Goal: Obtain resource: Obtain resource

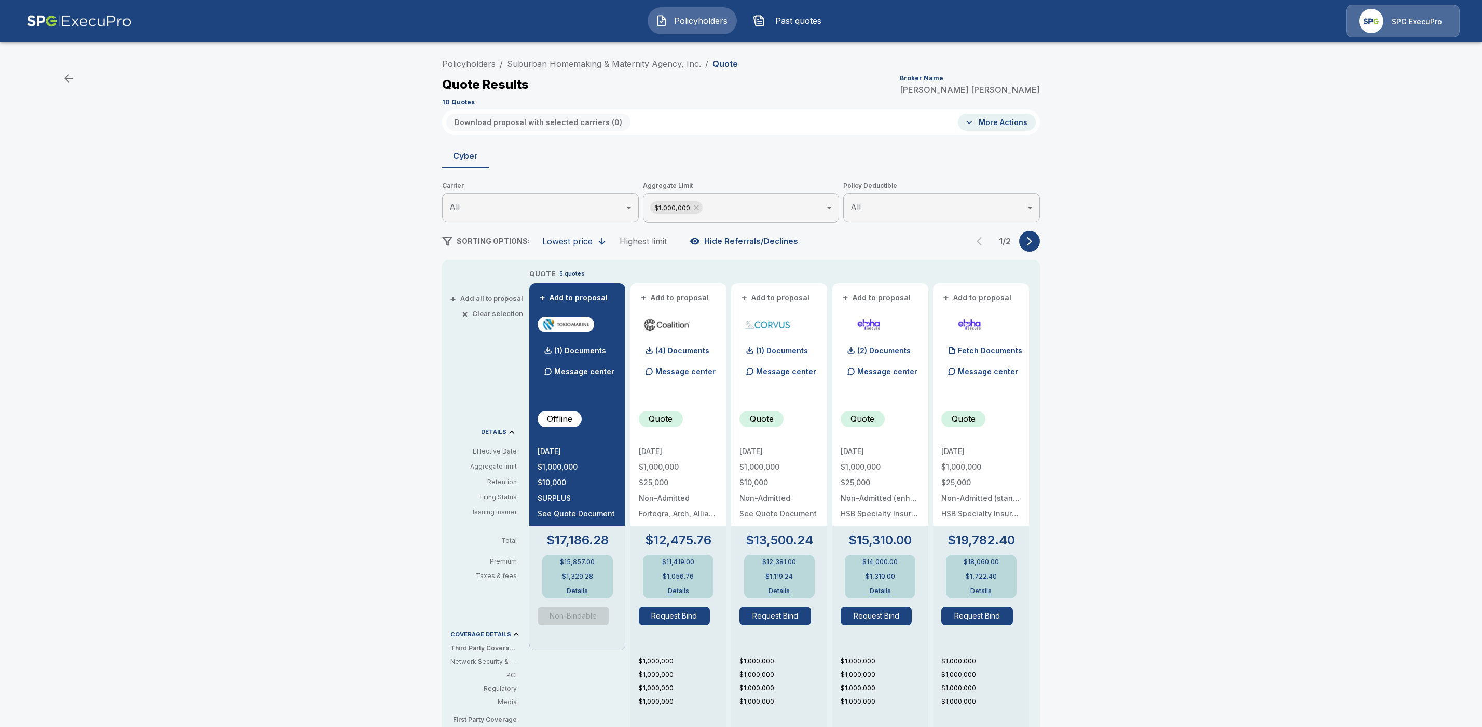
click at [583, 297] on button "+ Add to proposal" at bounding box center [574, 297] width 73 height 11
drag, startPoint x: 690, startPoint y: 298, endPoint x: 807, endPoint y: 299, distance: 117.3
click at [690, 298] on button "+ Add to proposal" at bounding box center [675, 297] width 73 height 11
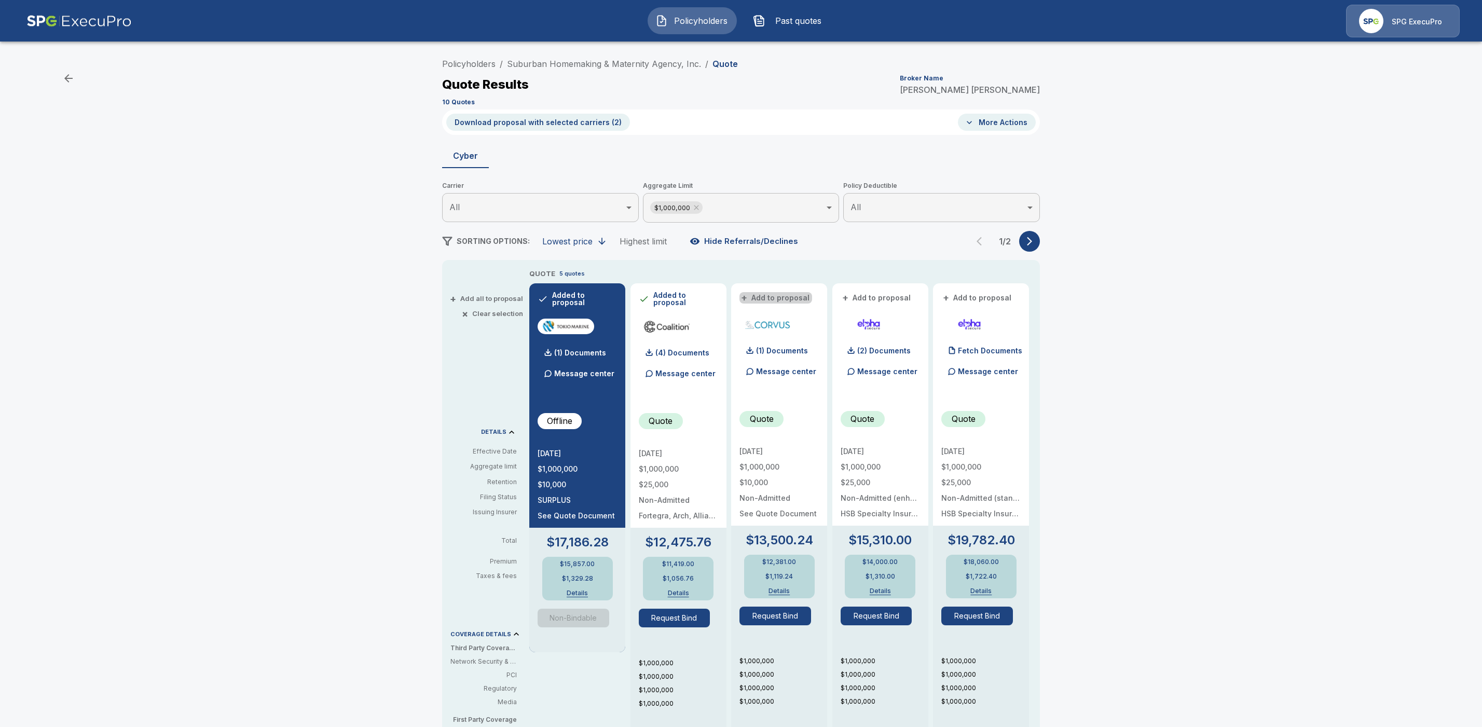
click at [803, 298] on button "+ Add to proposal" at bounding box center [776, 297] width 73 height 11
click at [1035, 242] on icon "button" at bounding box center [1030, 241] width 10 height 10
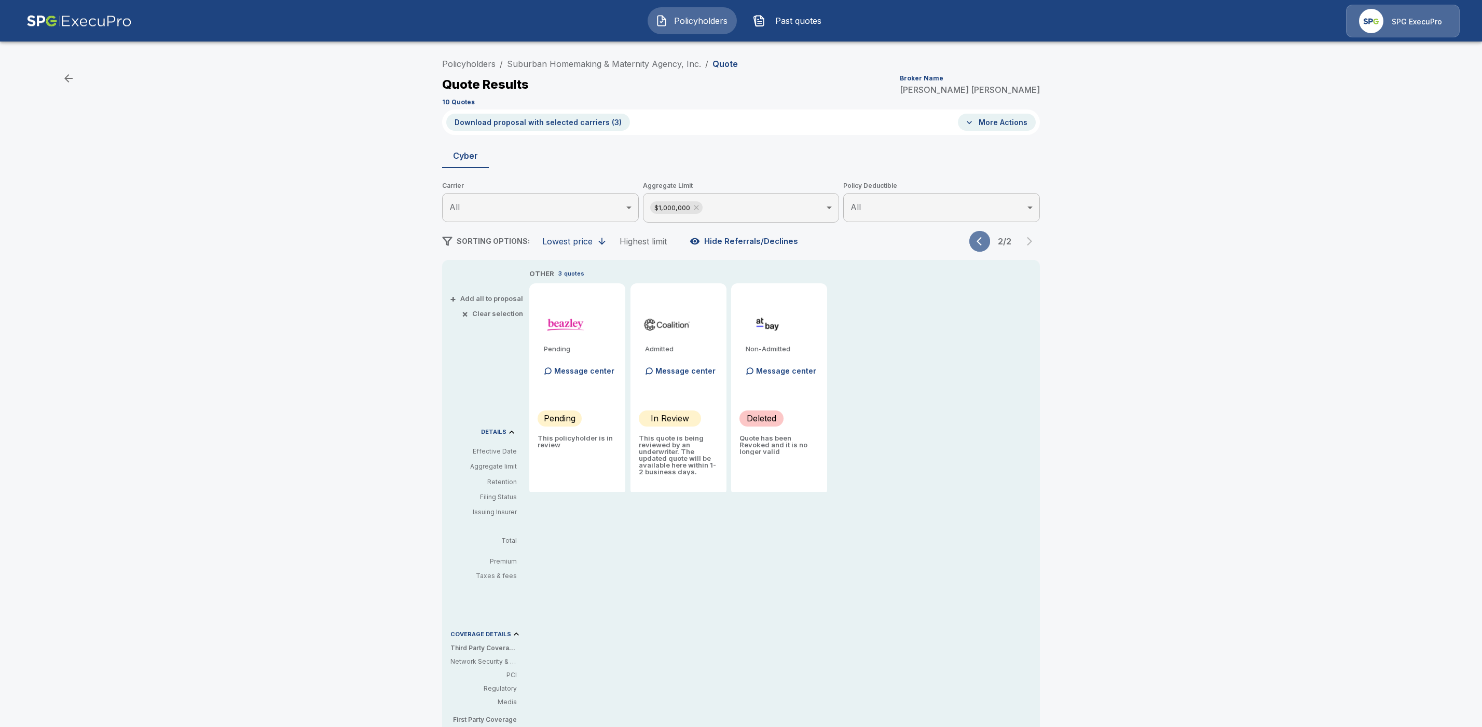
click at [986, 242] on icon "button" at bounding box center [982, 241] width 10 height 10
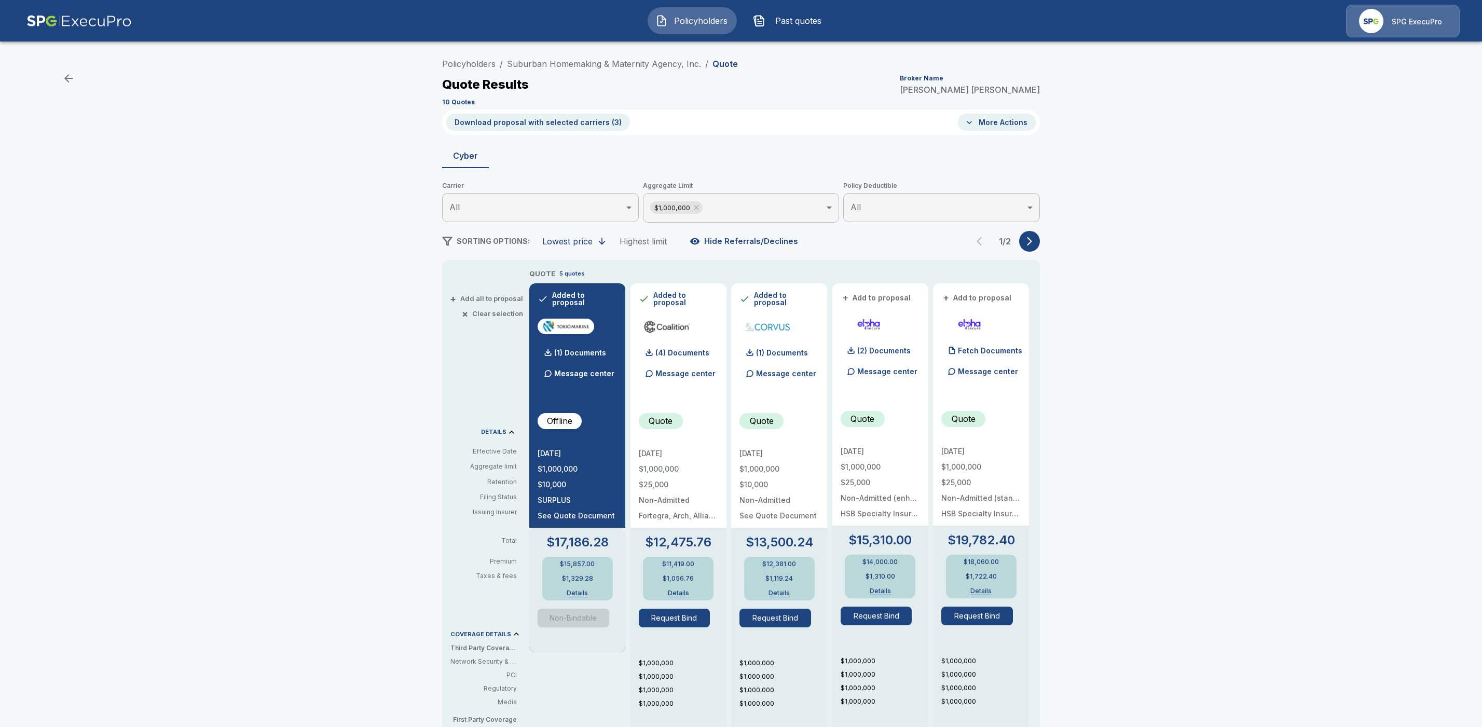
click at [1187, 265] on div "Policyholders / Suburban Homemaking & Maternity Agency, Inc. / Quote Quote Resu…" at bounding box center [741, 546] width 1482 height 995
click at [692, 352] on p "(4) Documents" at bounding box center [683, 352] width 54 height 7
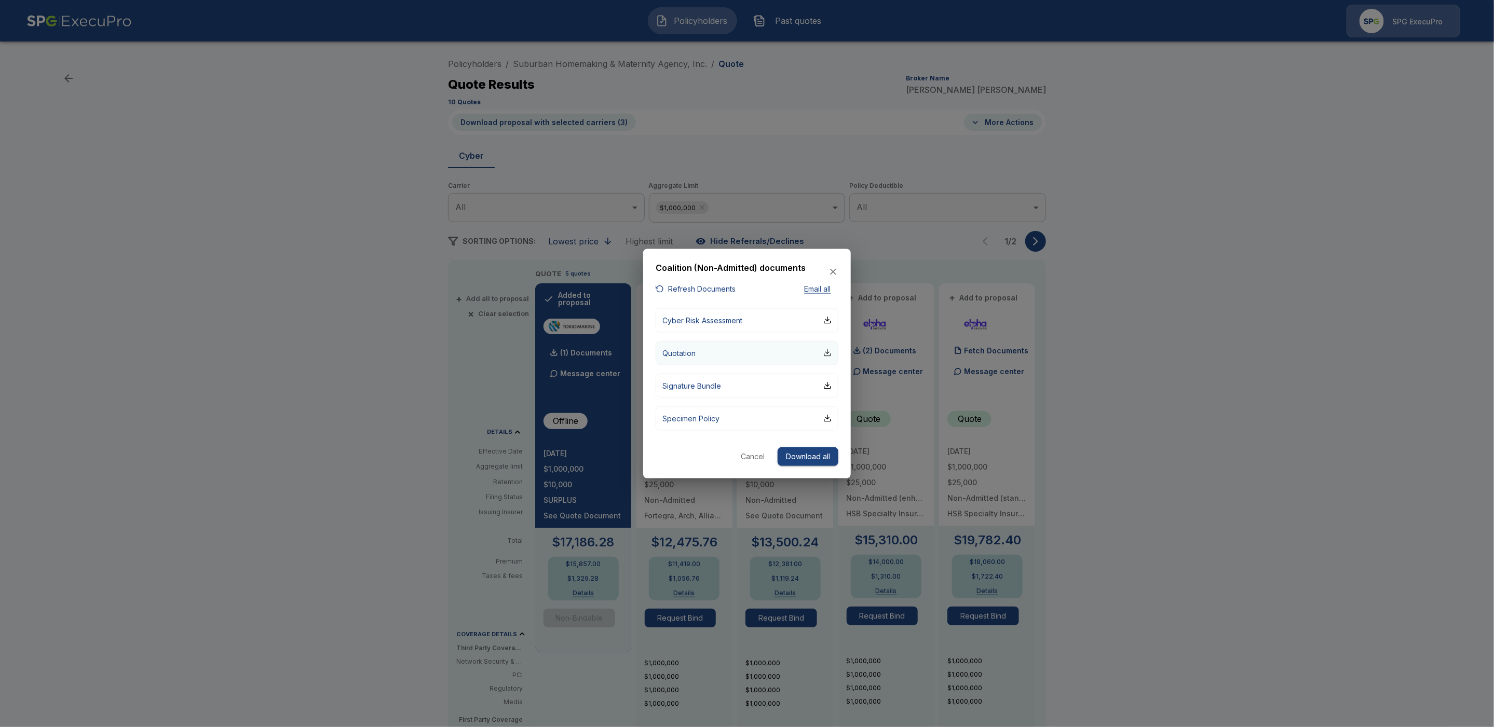
click at [827, 355] on div "button" at bounding box center [827, 353] width 8 height 8
click at [755, 457] on button "Cancel" at bounding box center [752, 456] width 33 height 19
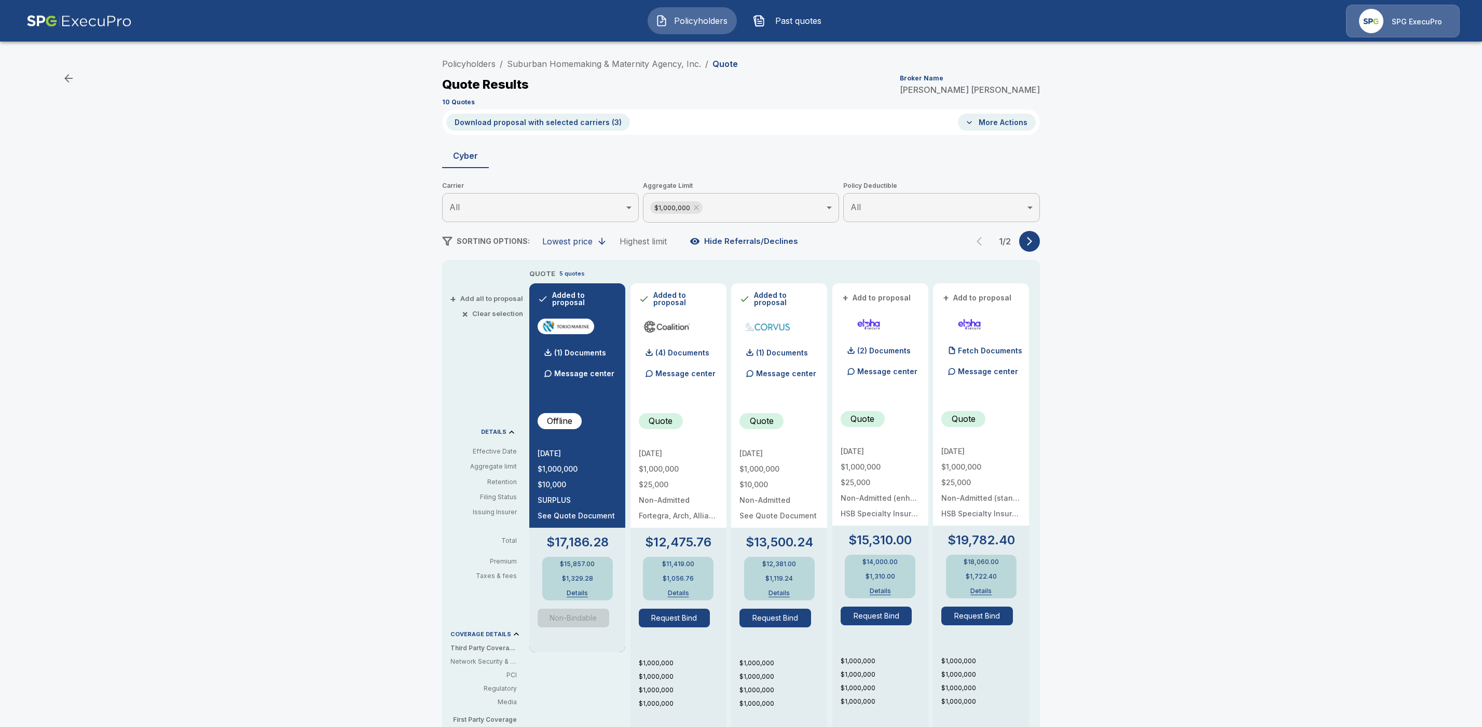
click at [561, 118] on button "Download proposal with selected carriers ( 3 )" at bounding box center [538, 122] width 184 height 17
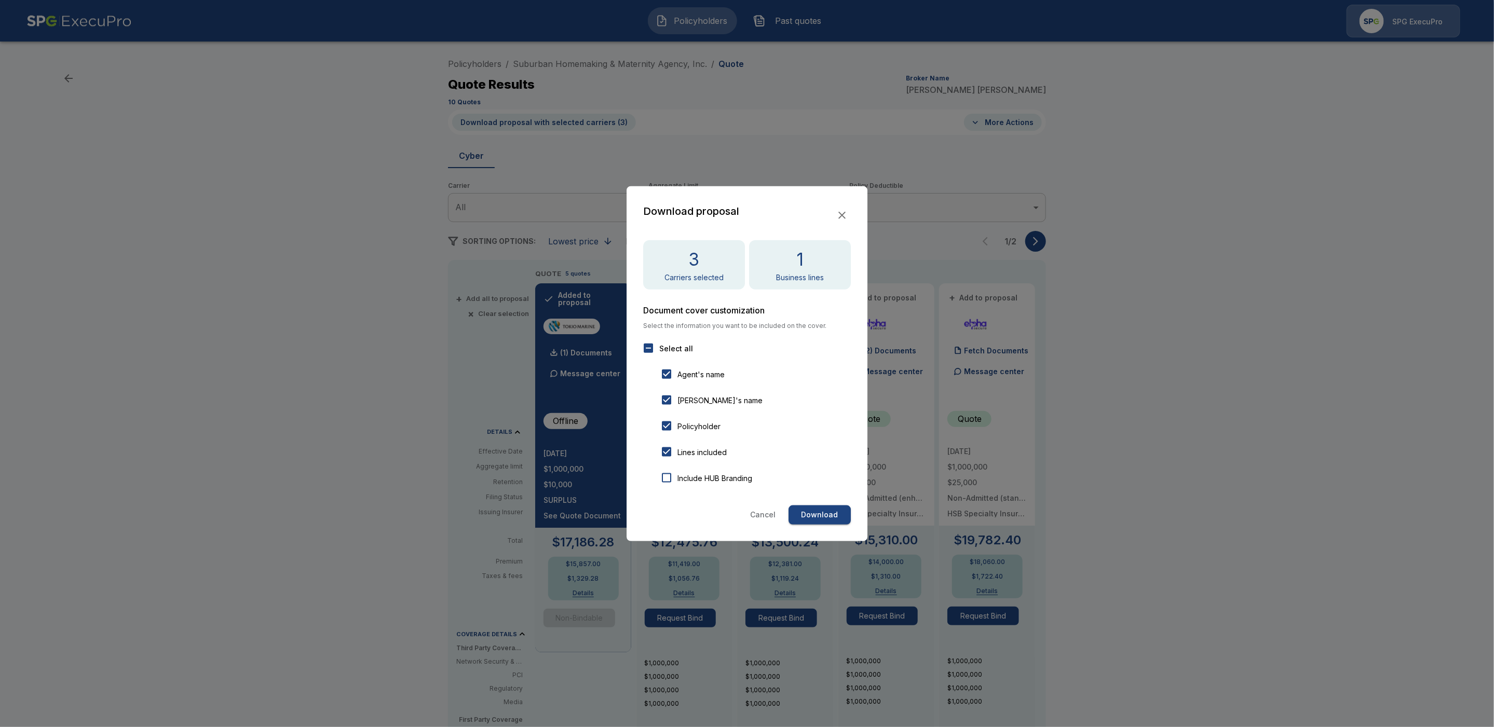
click at [813, 514] on button "Download" at bounding box center [819, 515] width 62 height 19
click at [757, 516] on button "Cancel" at bounding box center [763, 515] width 34 height 19
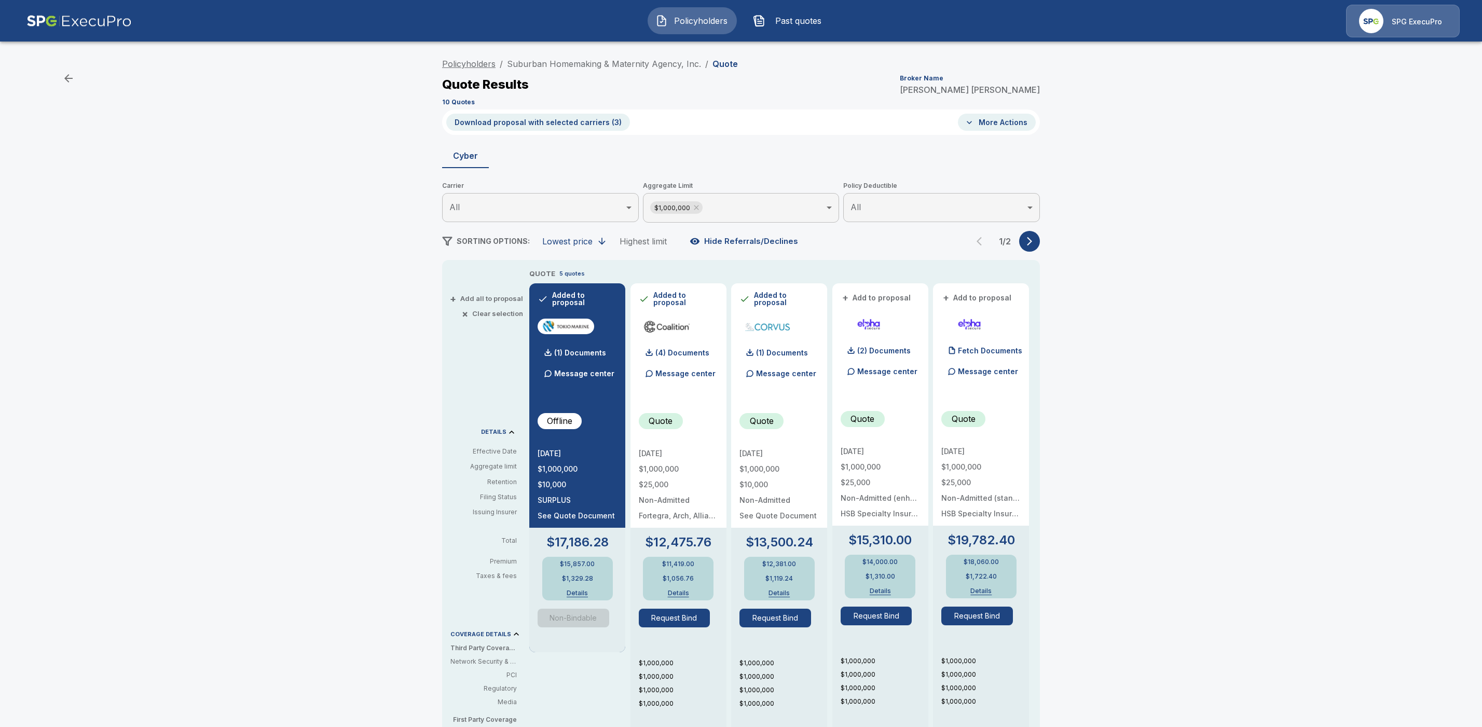
click at [490, 65] on link "Policyholders" at bounding box center [468, 64] width 53 height 10
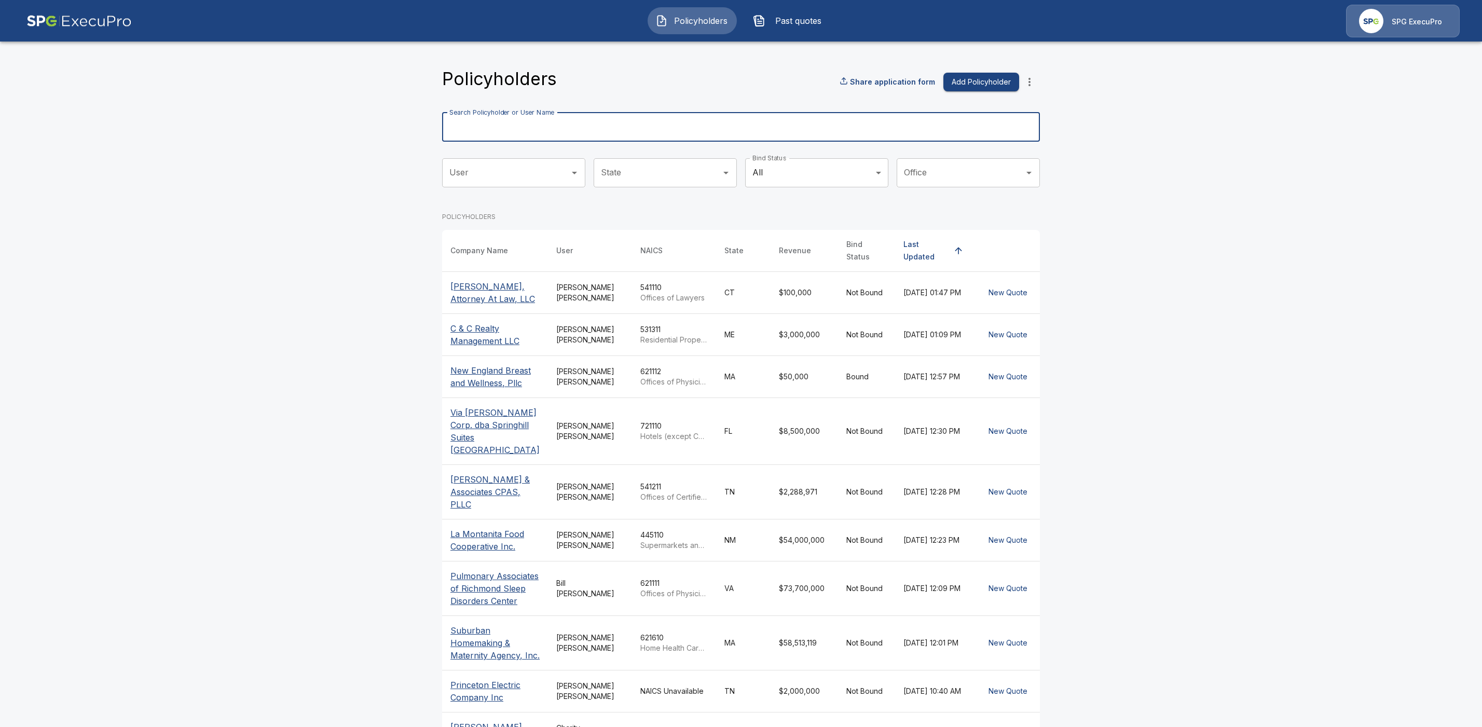
click at [495, 133] on input "Search Policyholder or User Name" at bounding box center [735, 127] width 587 height 29
paste input "**********"
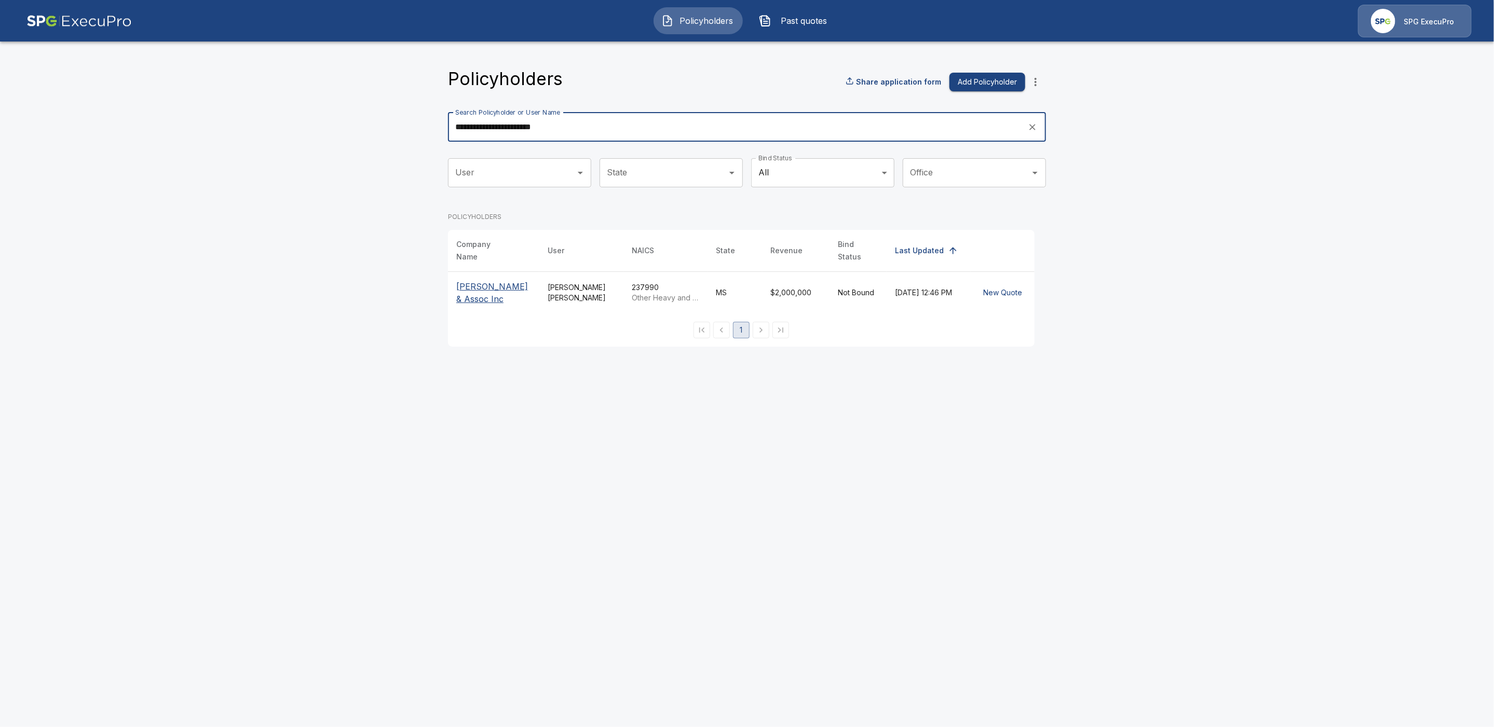
type input "**********"
drag, startPoint x: 491, startPoint y: 282, endPoint x: 522, endPoint y: 287, distance: 31.5
click at [491, 282] on p "Foster Jones & Assoc Inc" at bounding box center [493, 292] width 75 height 25
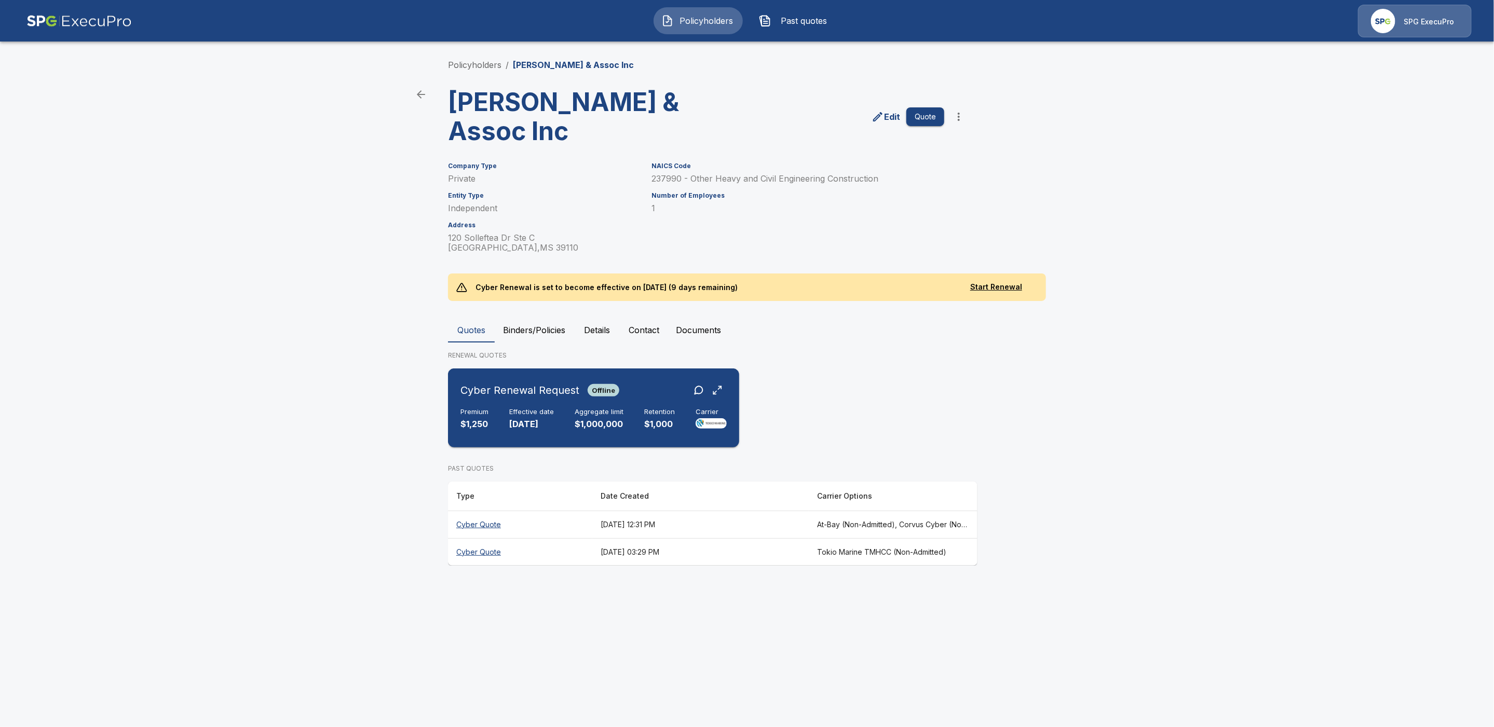
click at [643, 386] on div "Cyber Renewal Request Offline" at bounding box center [593, 390] width 266 height 19
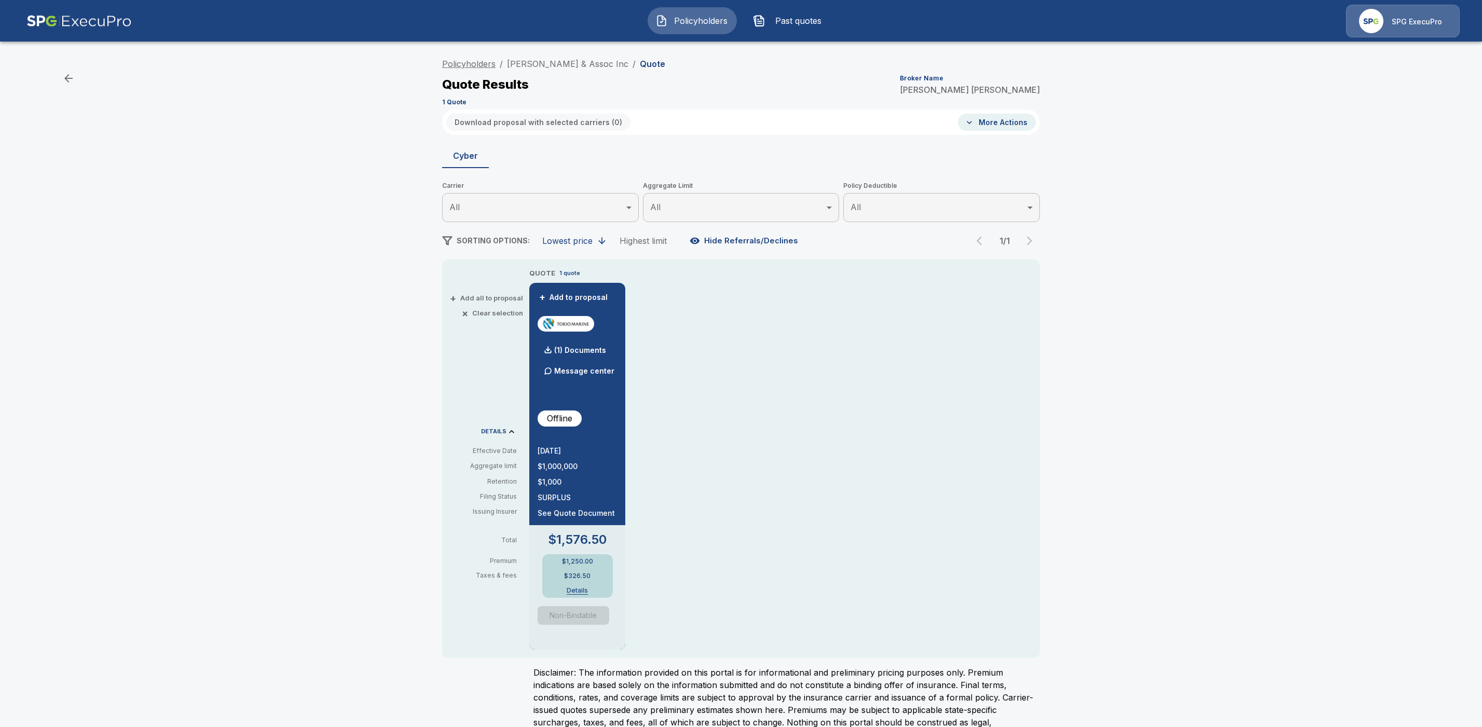
click at [480, 65] on link "Policyholders" at bounding box center [468, 64] width 53 height 10
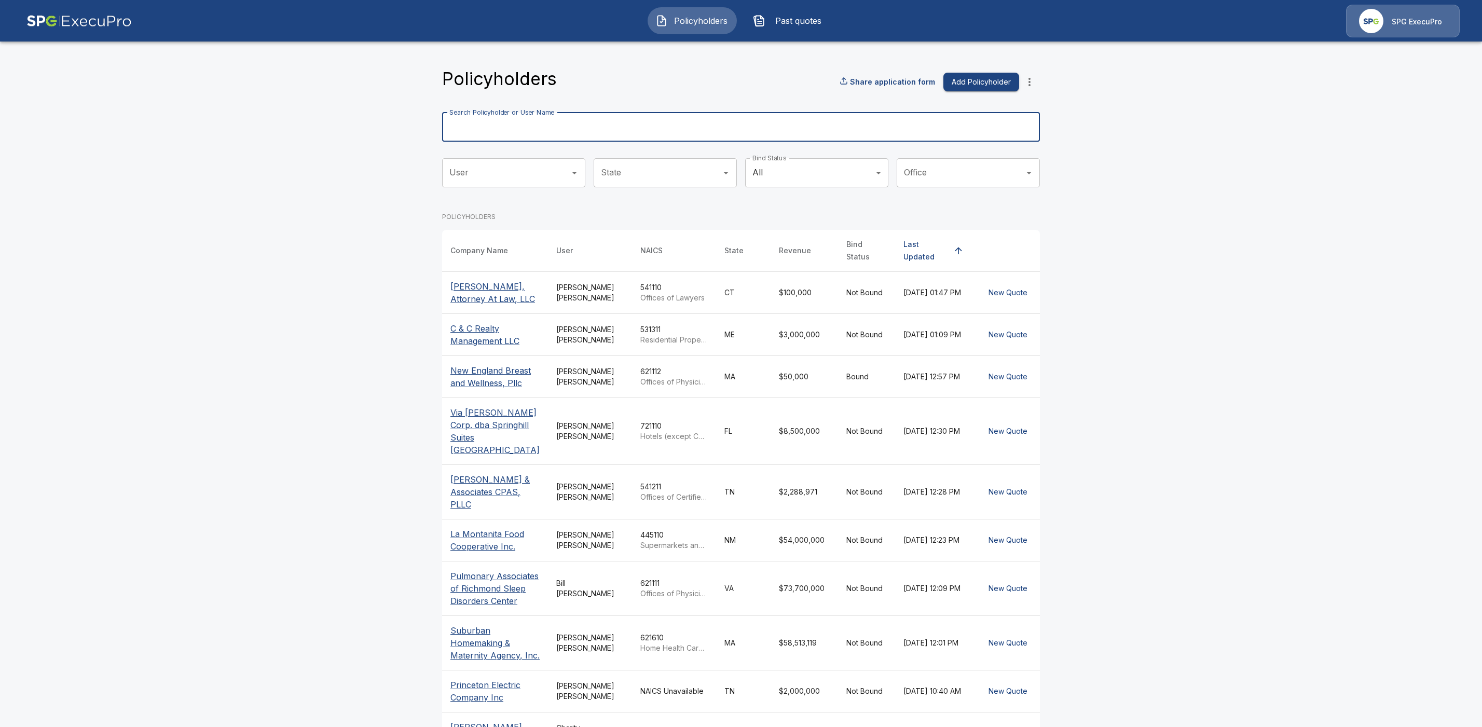
click at [488, 121] on div "Search Policyholder or User Name Search Policyholder or User Name" at bounding box center [741, 127] width 598 height 29
paste input "**********"
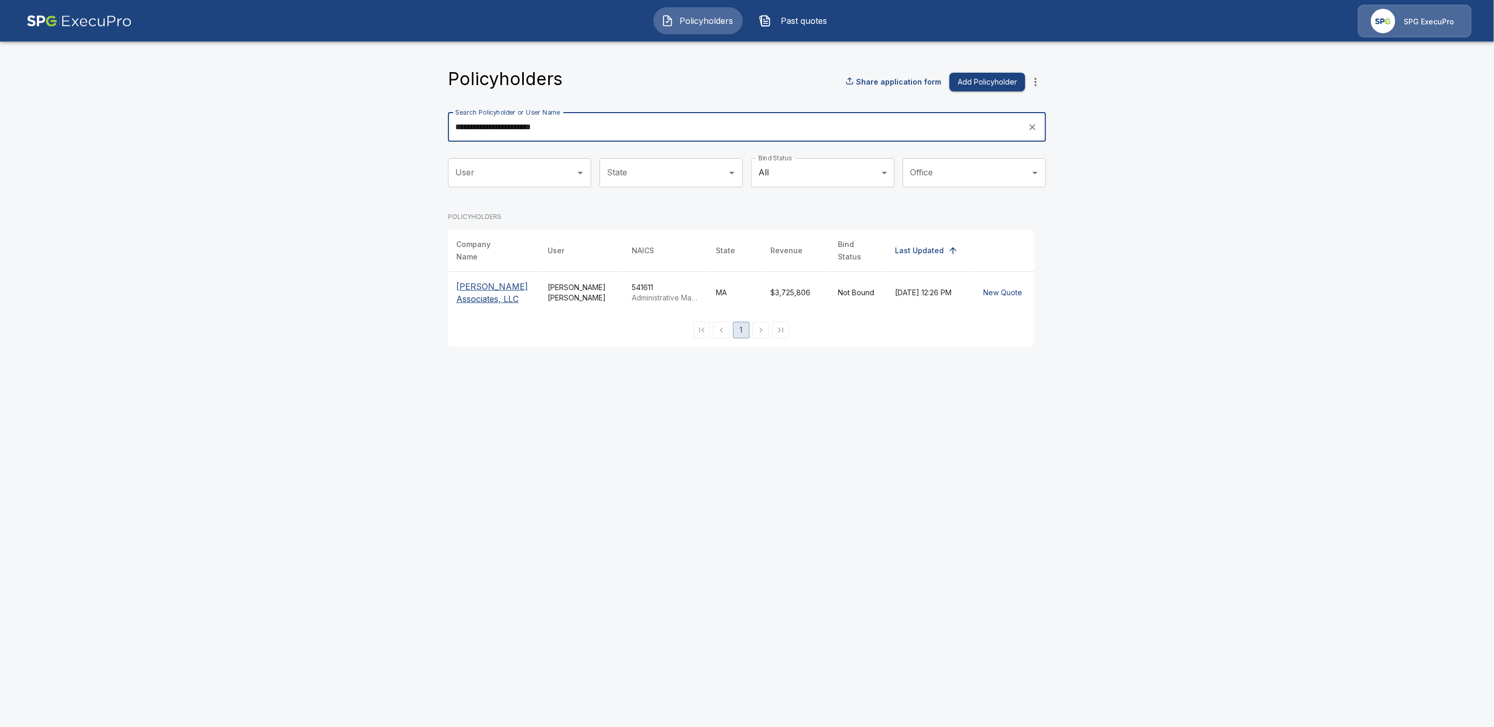
type input "**********"
click at [473, 280] on p "Olmstead Associates, LLC" at bounding box center [493, 292] width 75 height 25
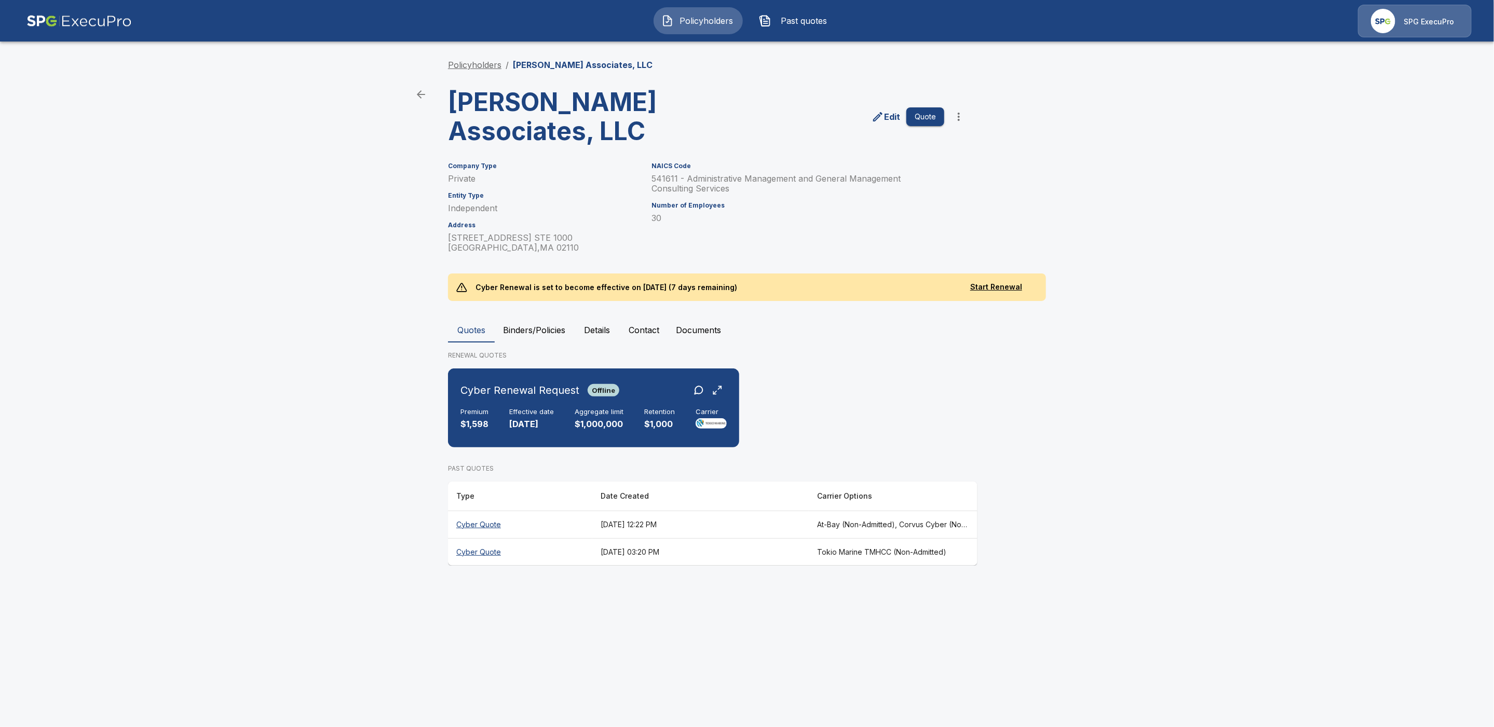
click at [471, 65] on link "Policyholders" at bounding box center [474, 65] width 53 height 10
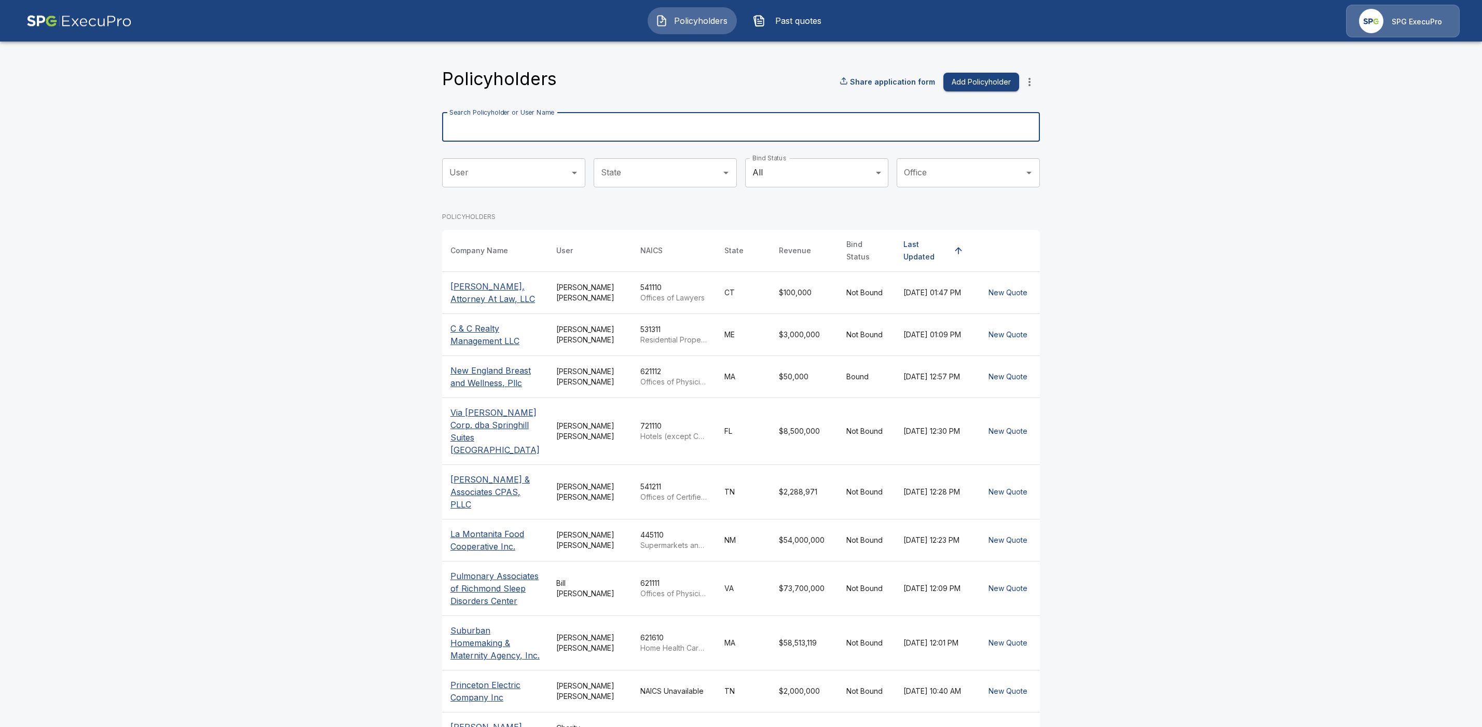
click at [541, 130] on input "Search Policyholder or User Name" at bounding box center [735, 127] width 587 height 29
paste input "**********"
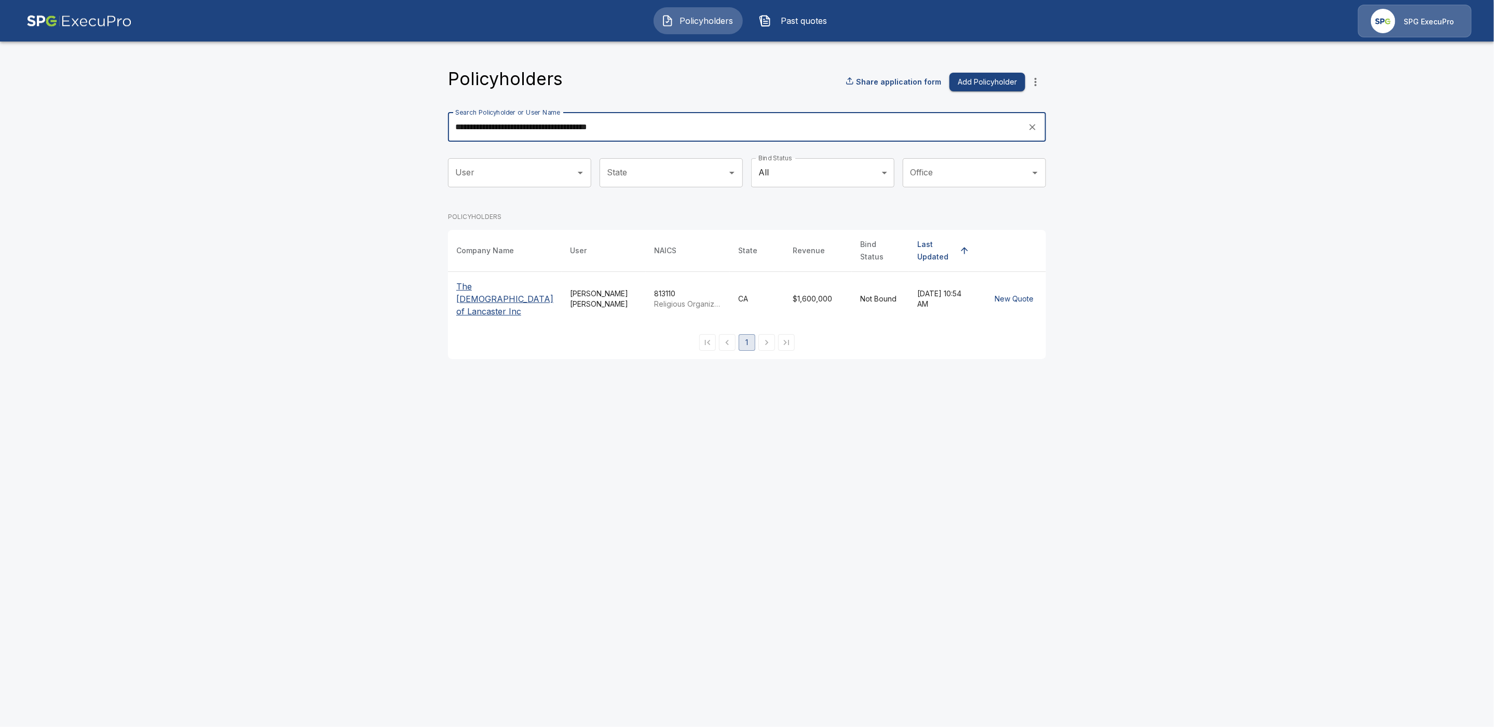
type input "**********"
click at [476, 297] on p "The Bethel Baptist Church of Lancaster Inc" at bounding box center [504, 298] width 97 height 37
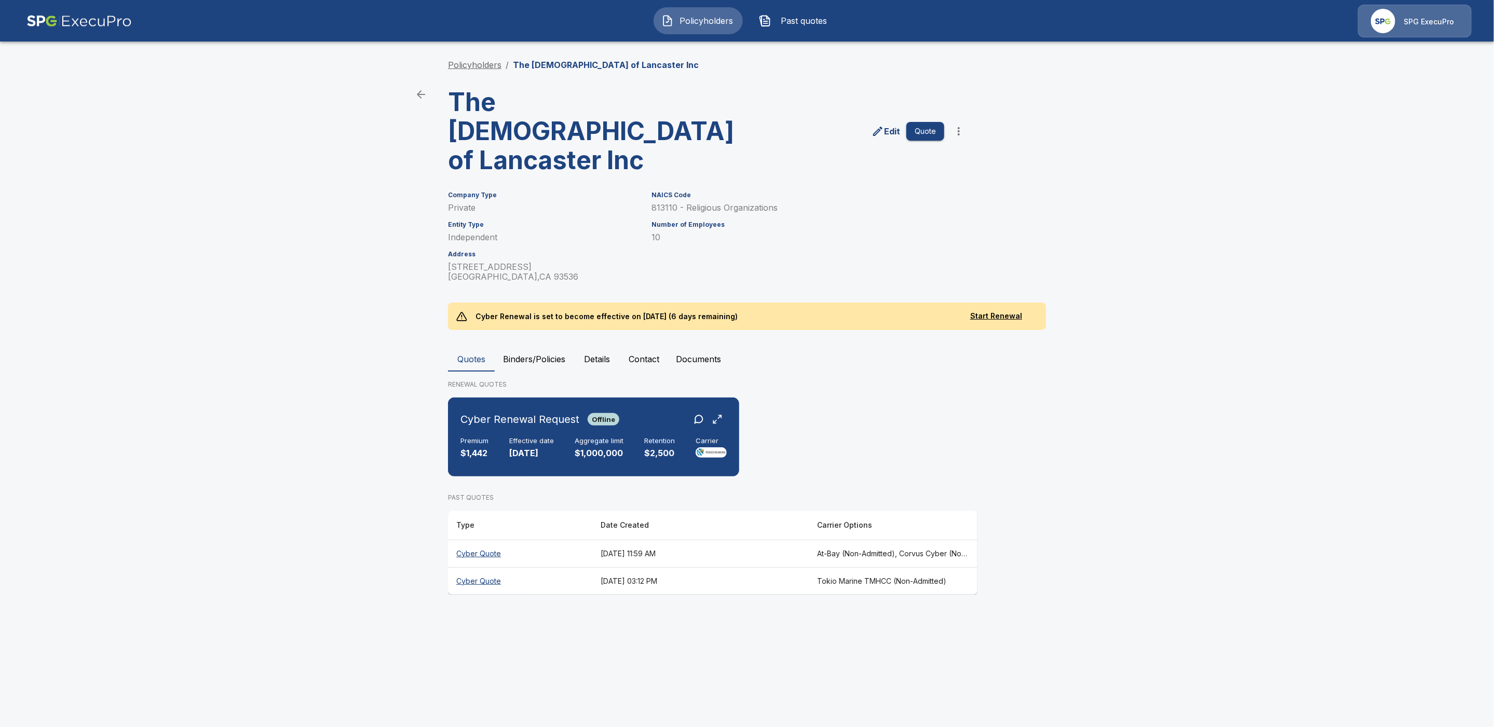
click at [479, 65] on link "Policyholders" at bounding box center [474, 65] width 53 height 10
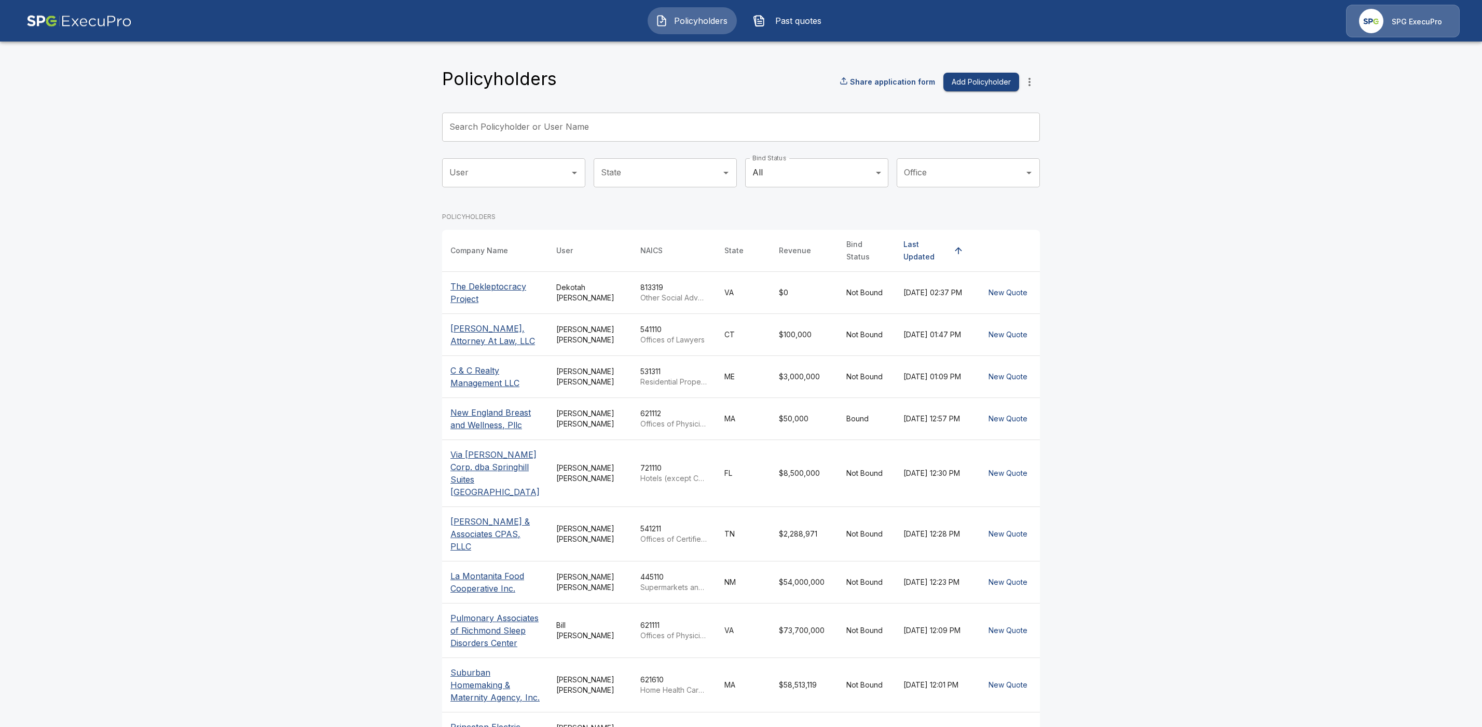
click at [514, 131] on input "Search Policyholder or User Name" at bounding box center [735, 127] width 587 height 29
paste input "**********"
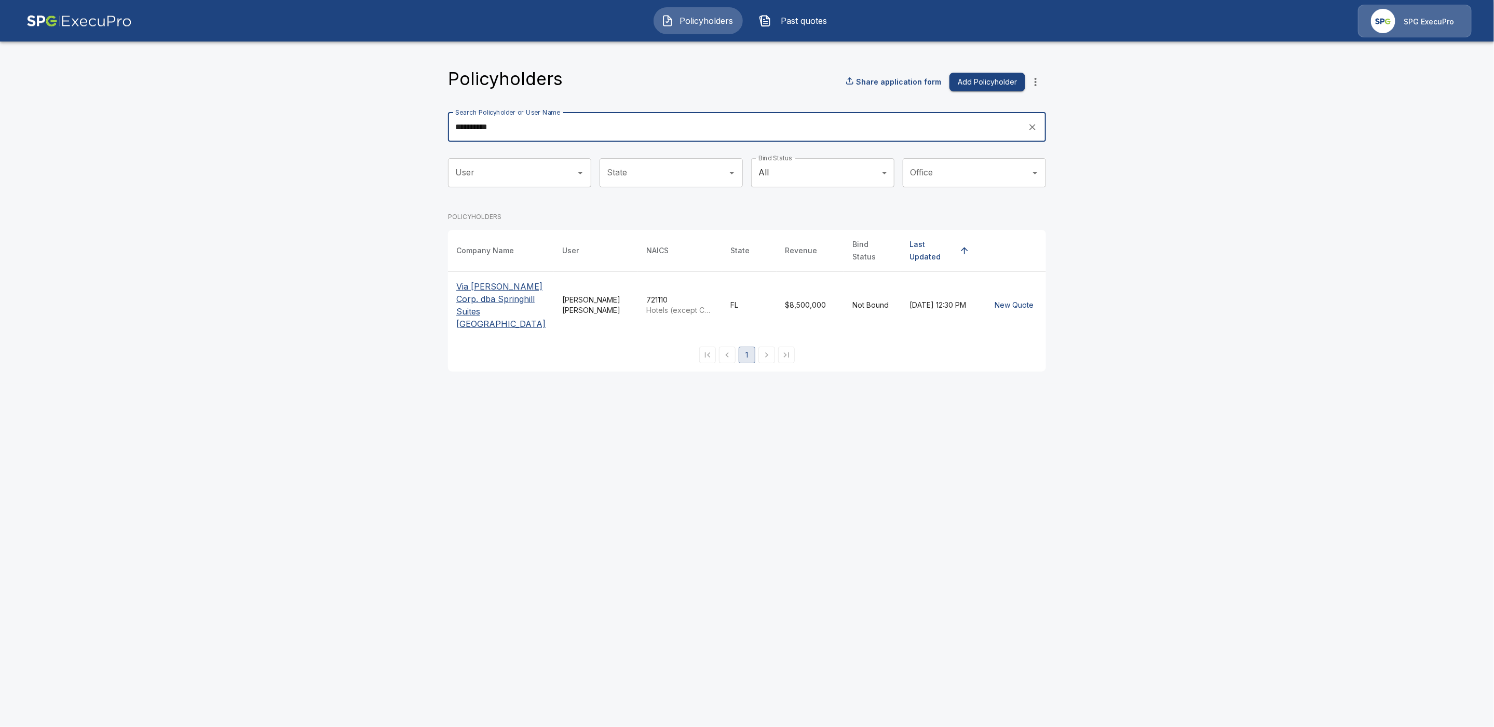
type input "**********"
click at [468, 297] on p "Via [PERSON_NAME] Corp. dba Springhill Suites [GEOGRAPHIC_DATA]" at bounding box center [500, 305] width 89 height 50
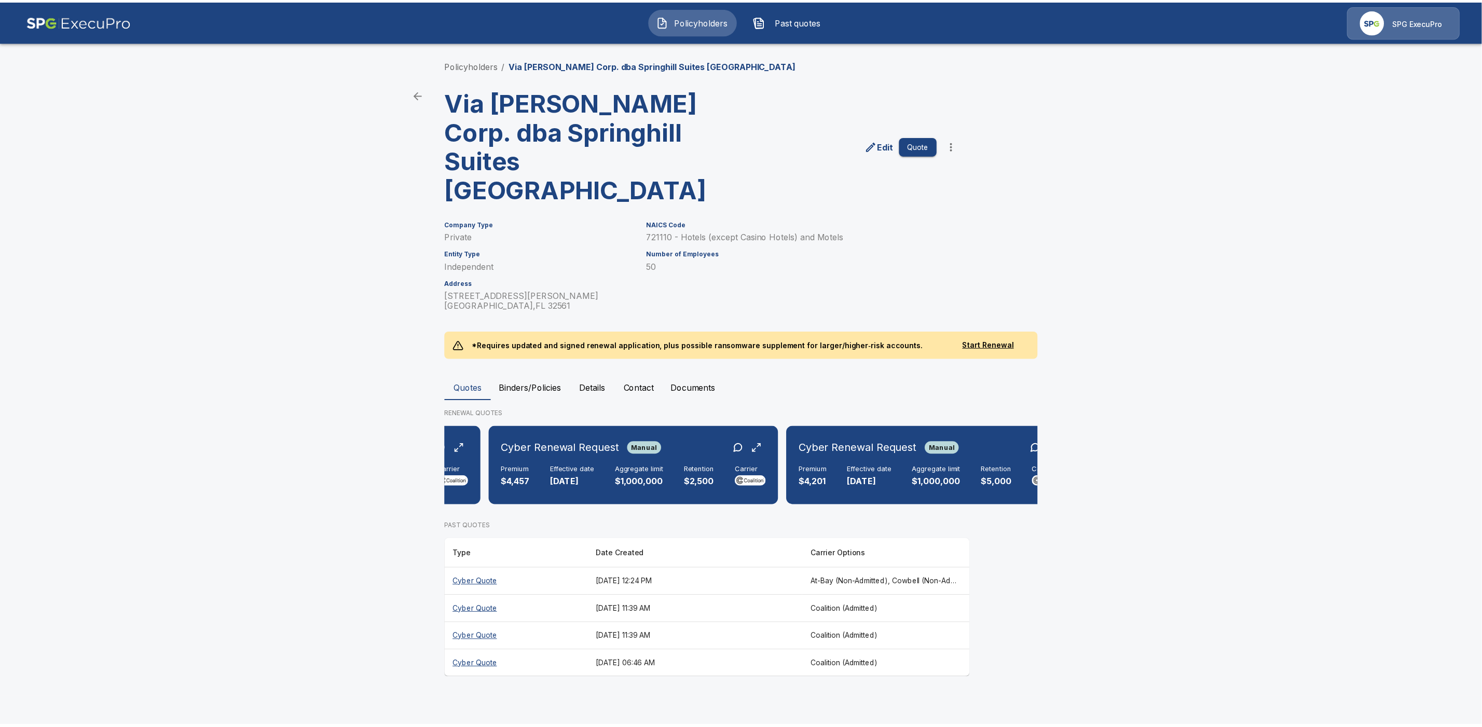
scroll to position [0, 287]
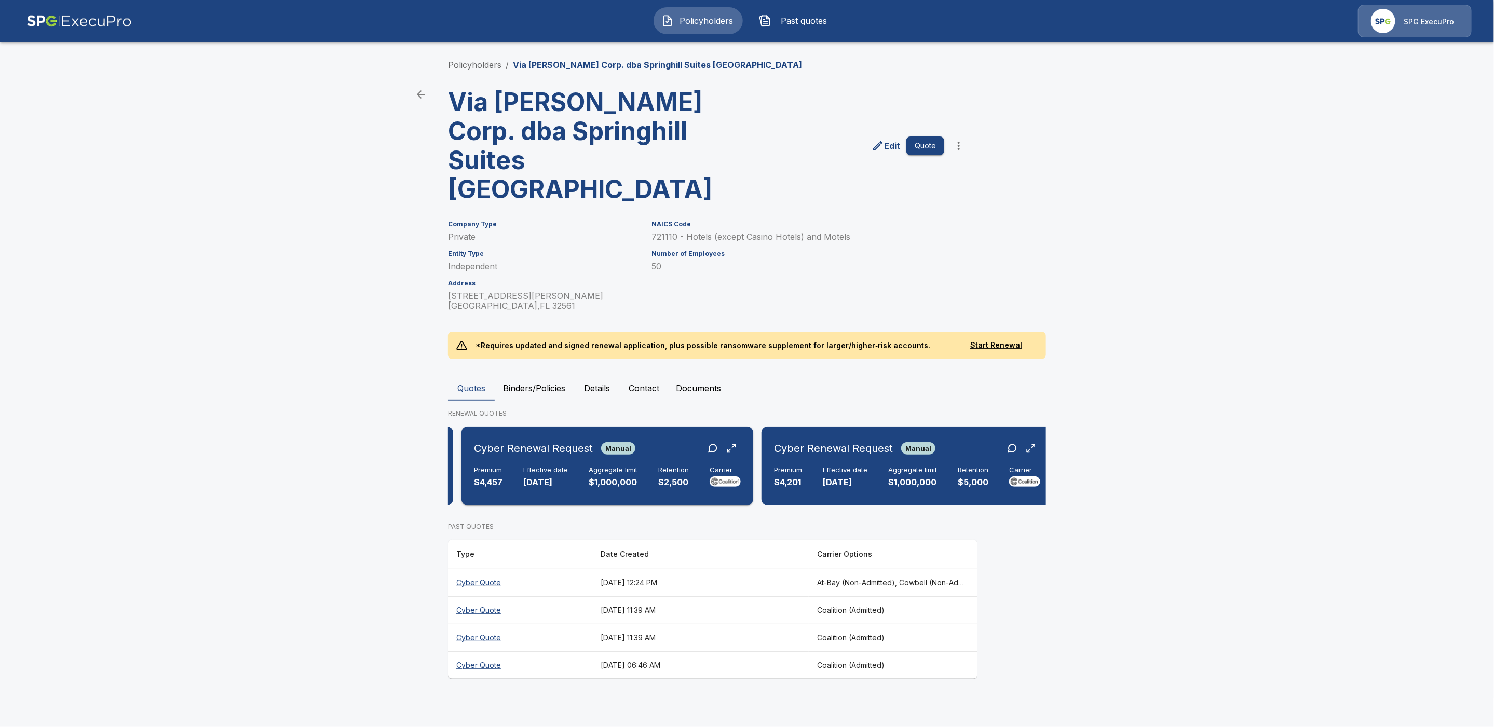
click at [680, 439] on div "Cyber Renewal Request Manual" at bounding box center [607, 448] width 267 height 19
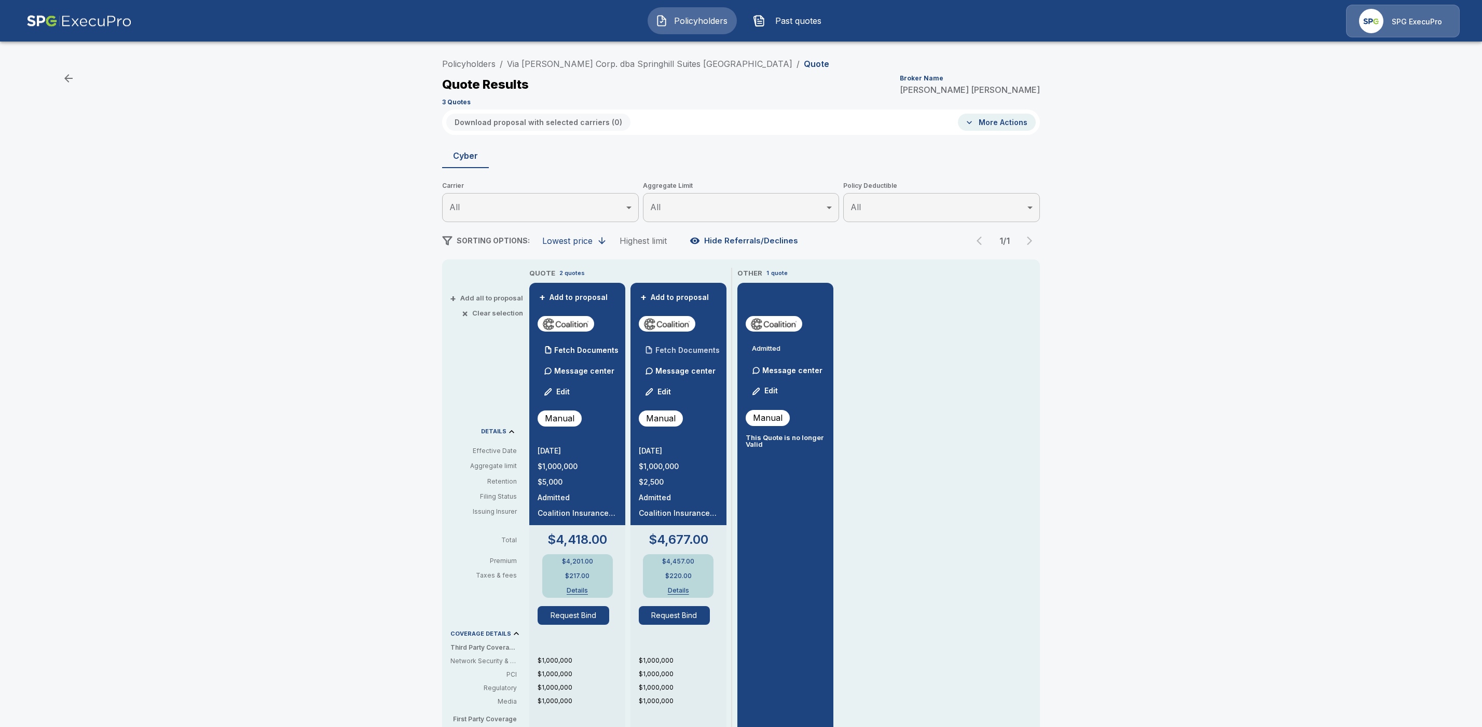
click at [704, 347] on p "Fetch Documents" at bounding box center [688, 350] width 64 height 7
click at [691, 349] on p "(6) Documents" at bounding box center [683, 350] width 54 height 7
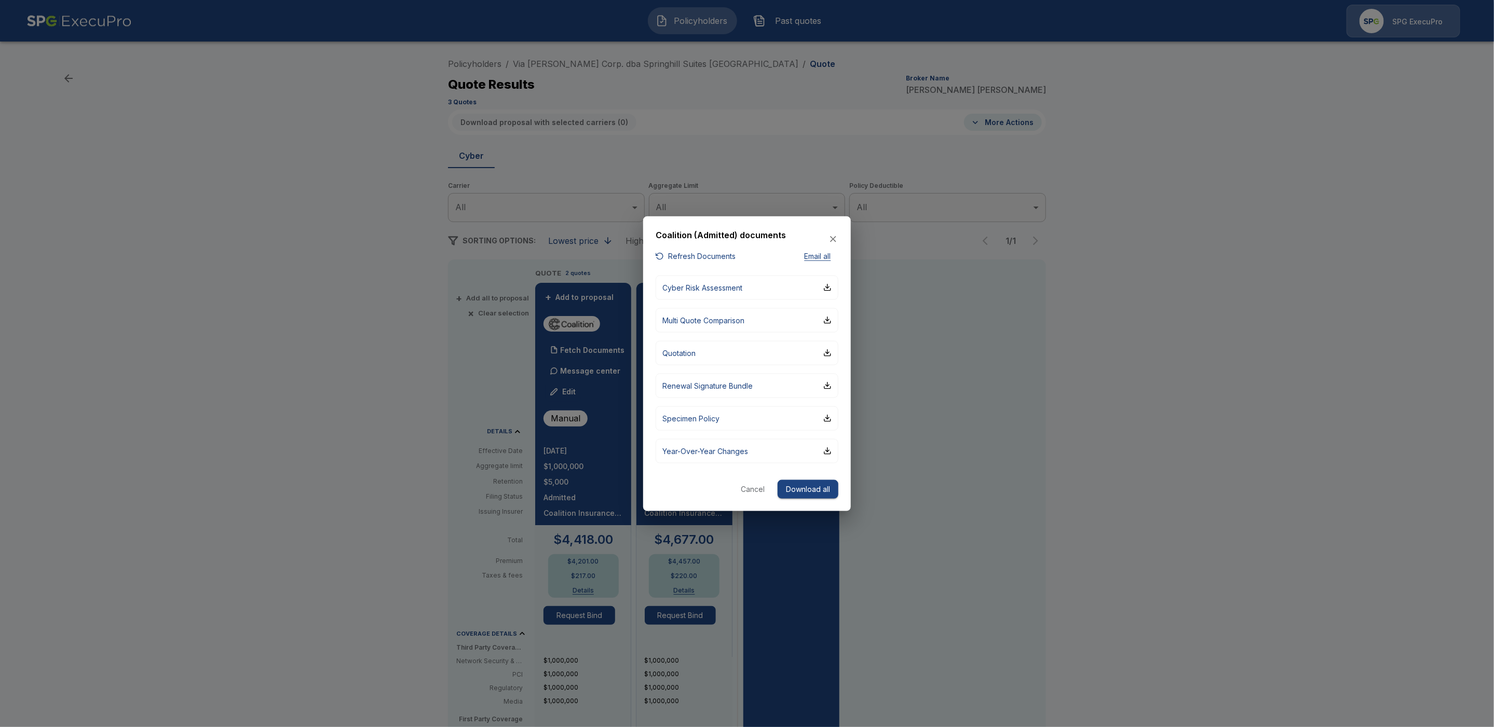
click at [818, 491] on button "Download all" at bounding box center [808, 489] width 61 height 19
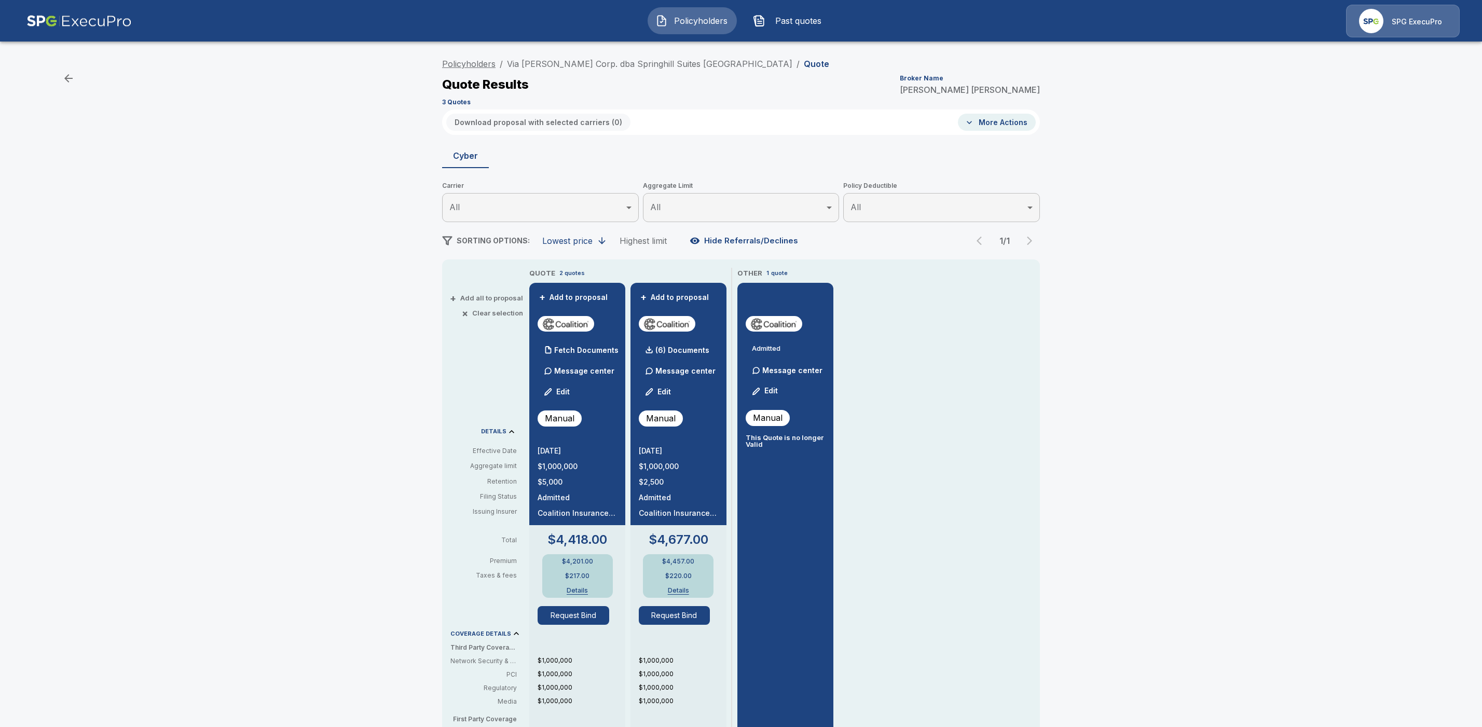
click at [479, 60] on link "Policyholders" at bounding box center [468, 64] width 53 height 10
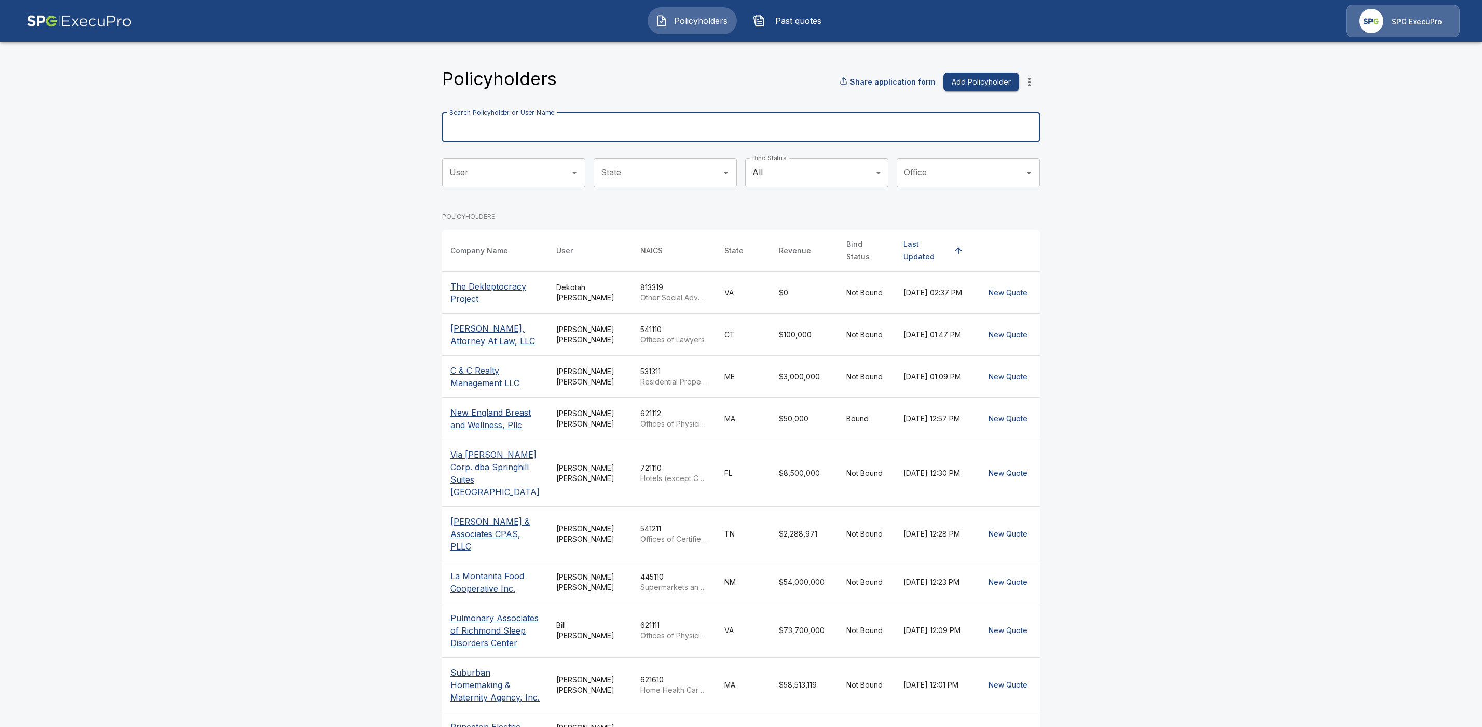
click at [481, 127] on input "Search Policyholder or User Name" at bounding box center [735, 127] width 587 height 29
paste input "**********"
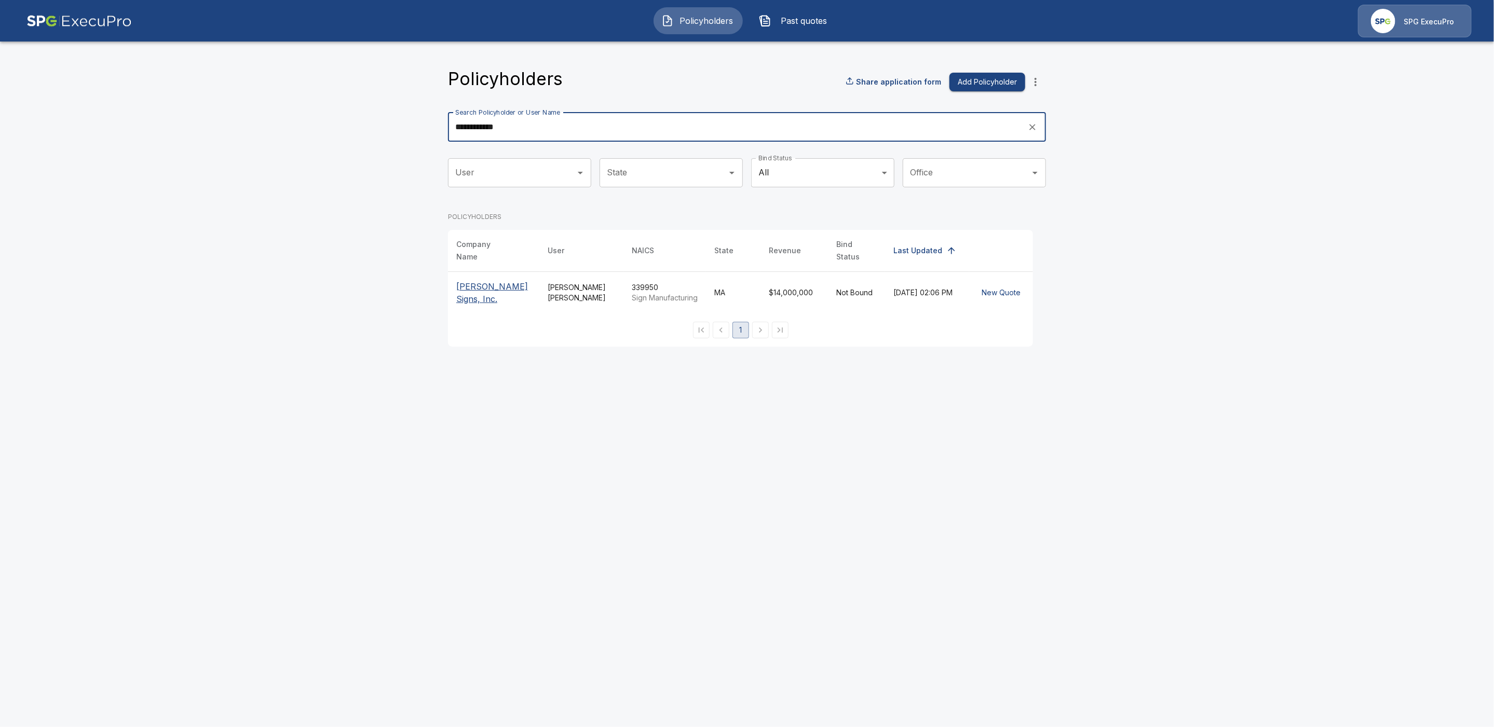
type input "**********"
click at [491, 280] on p "[PERSON_NAME] Signs, Inc." at bounding box center [493, 292] width 75 height 25
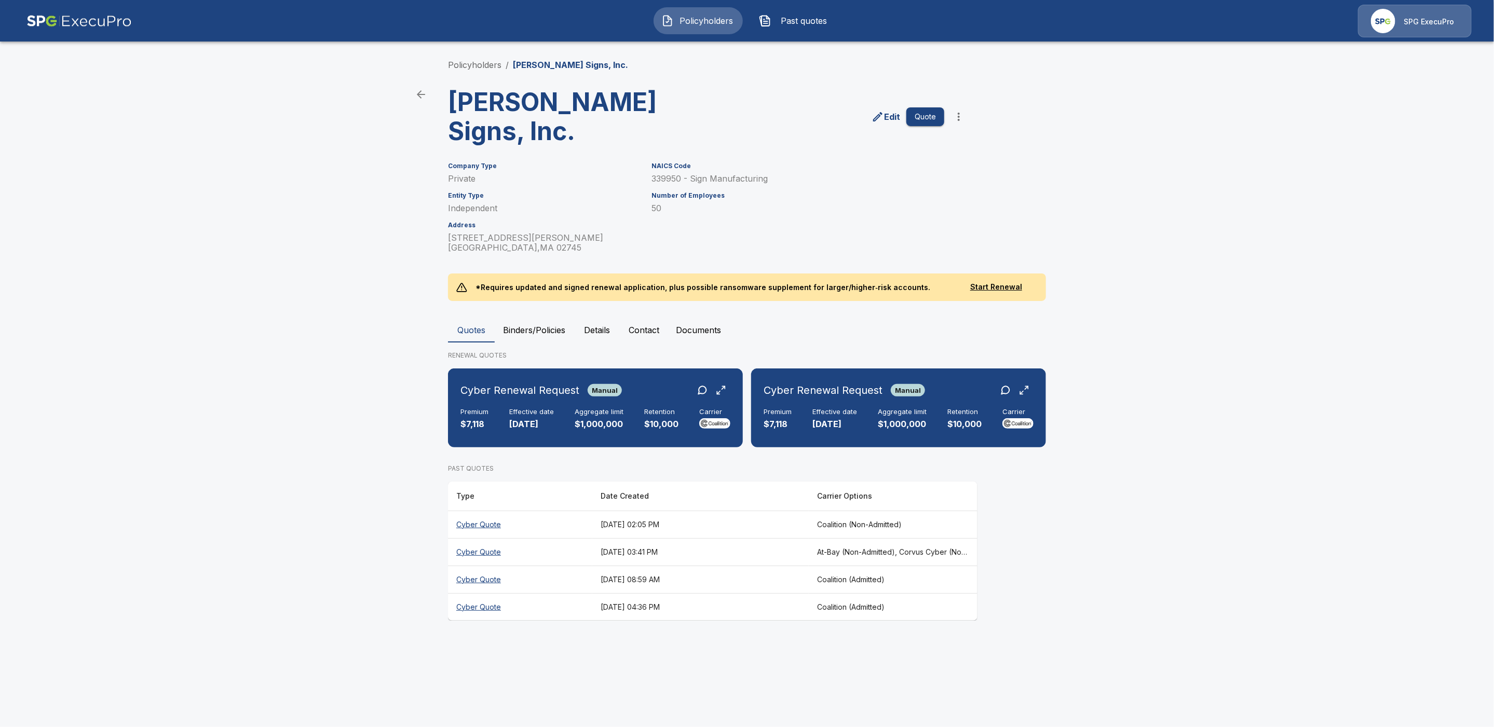
click at [490, 511] on th "Cyber Quote" at bounding box center [520, 525] width 144 height 28
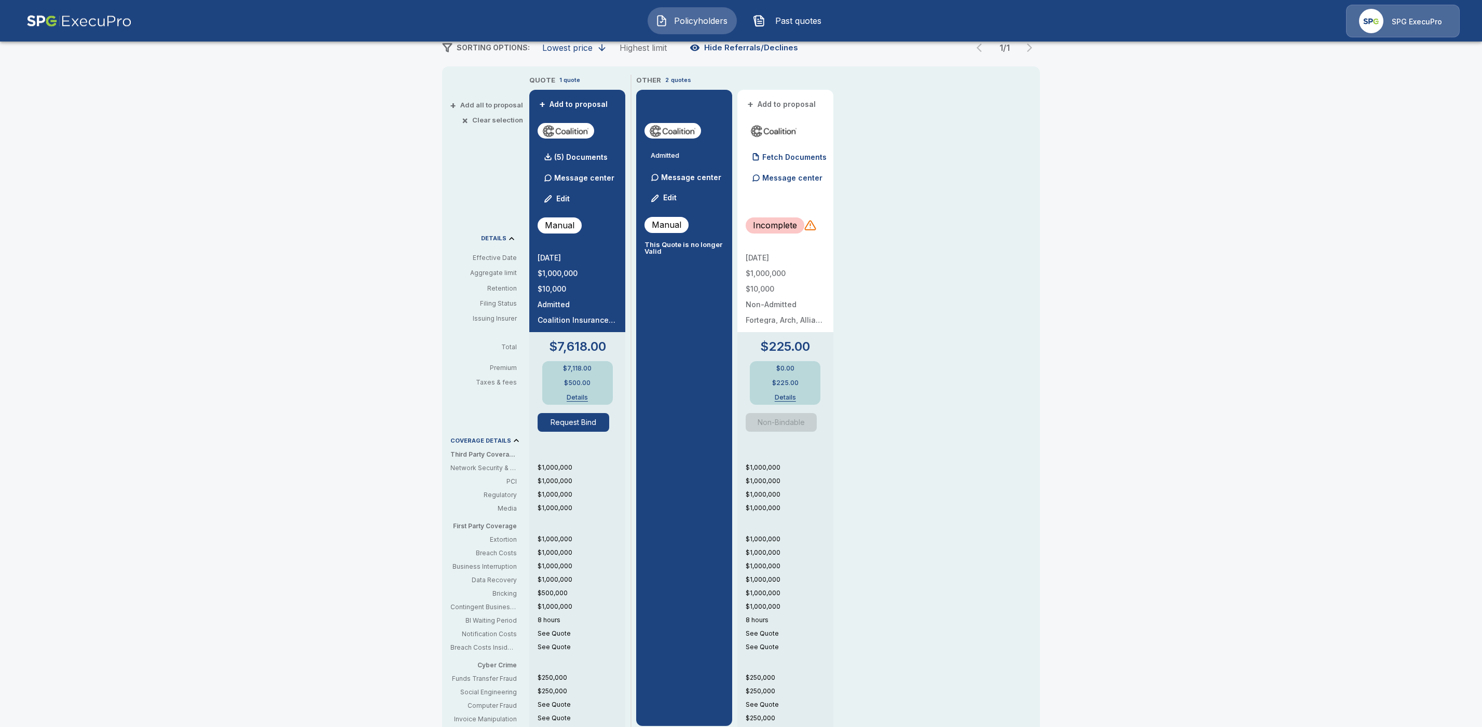
scroll to position [162, 0]
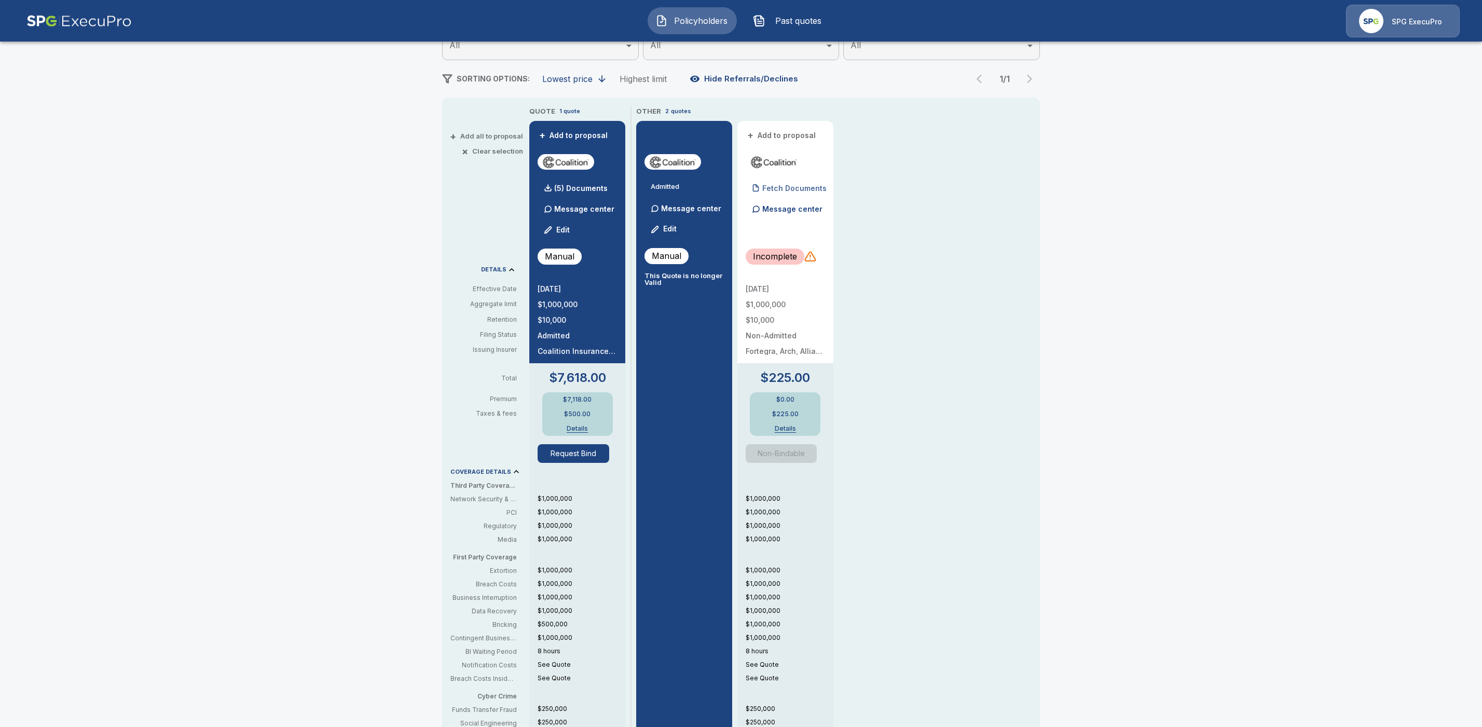
click at [807, 187] on p "Fetch Documents" at bounding box center [794, 188] width 64 height 7
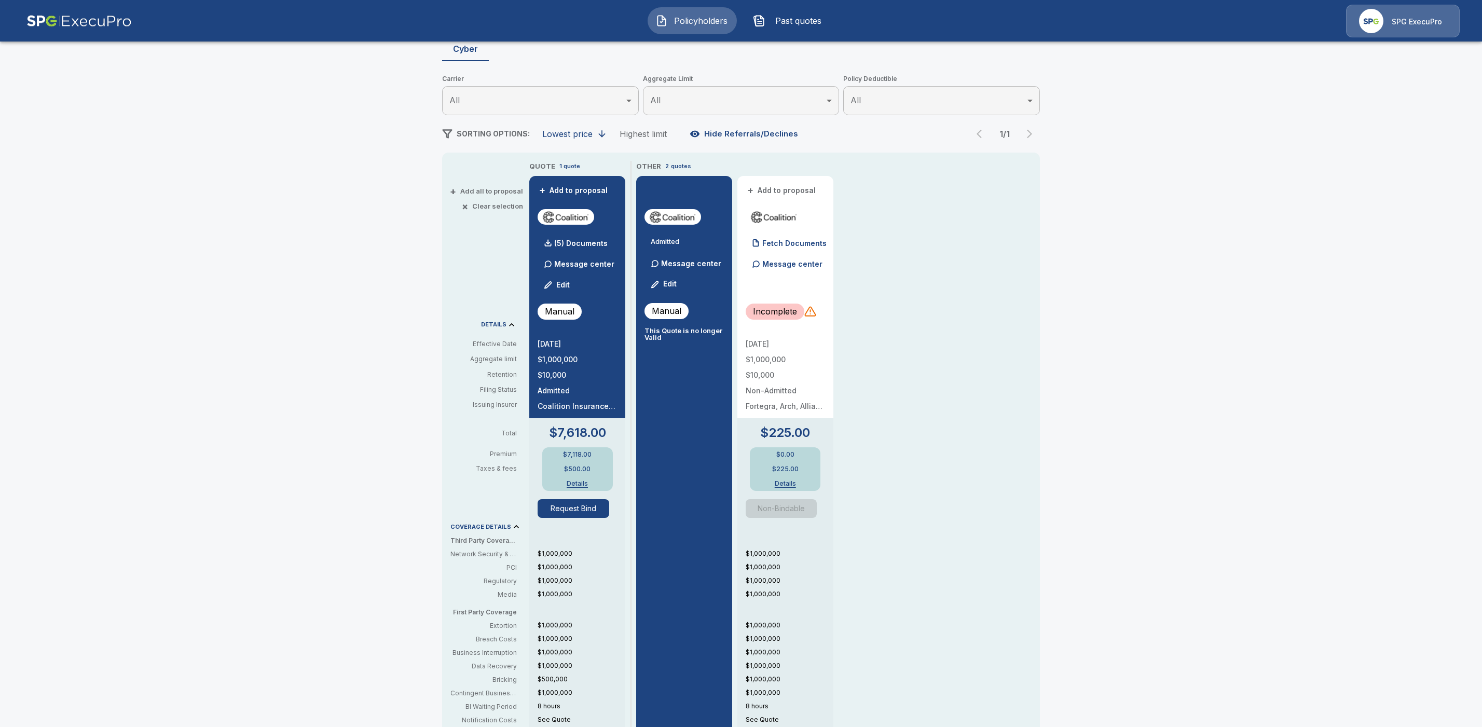
scroll to position [0, 0]
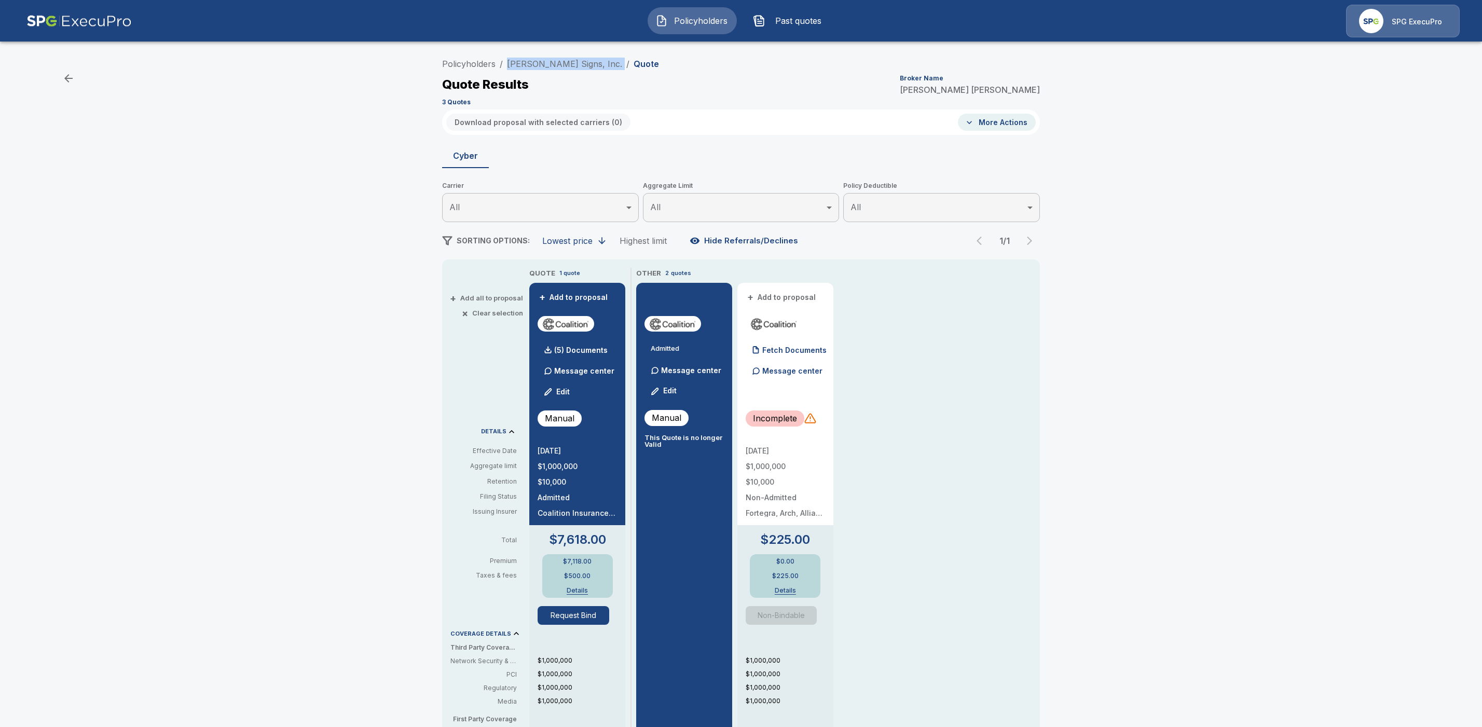
drag, startPoint x: 584, startPoint y: 64, endPoint x: 505, endPoint y: 65, distance: 79.4
click at [505, 65] on ol "Policyholders / Poyant Signs, Inc. / Quote" at bounding box center [550, 64] width 217 height 12
copy ol "Poyant Signs, Inc. /"
click at [723, 65] on div "Policyholders / Poyant Signs, Inc. / Quote Quote Results Broker Name Tricia Die…" at bounding box center [741, 81] width 598 height 56
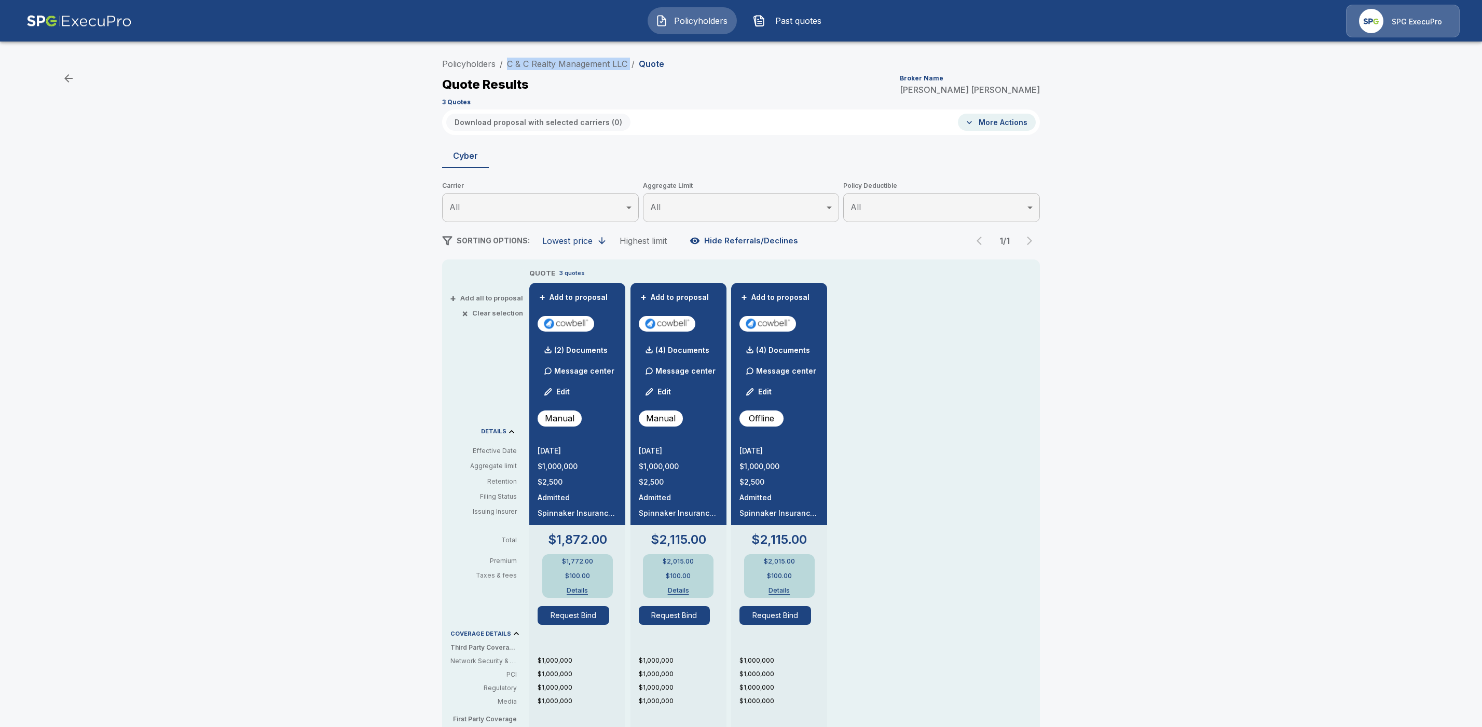
drag, startPoint x: 635, startPoint y: 63, endPoint x: 509, endPoint y: 63, distance: 126.7
click at [509, 63] on ol "Policyholders / C & C Realty Management LLC / Quote" at bounding box center [553, 64] width 222 height 12
copy ol "C & C Realty Management LLC /"
click at [786, 350] on p "(4) Documents" at bounding box center [783, 350] width 54 height 7
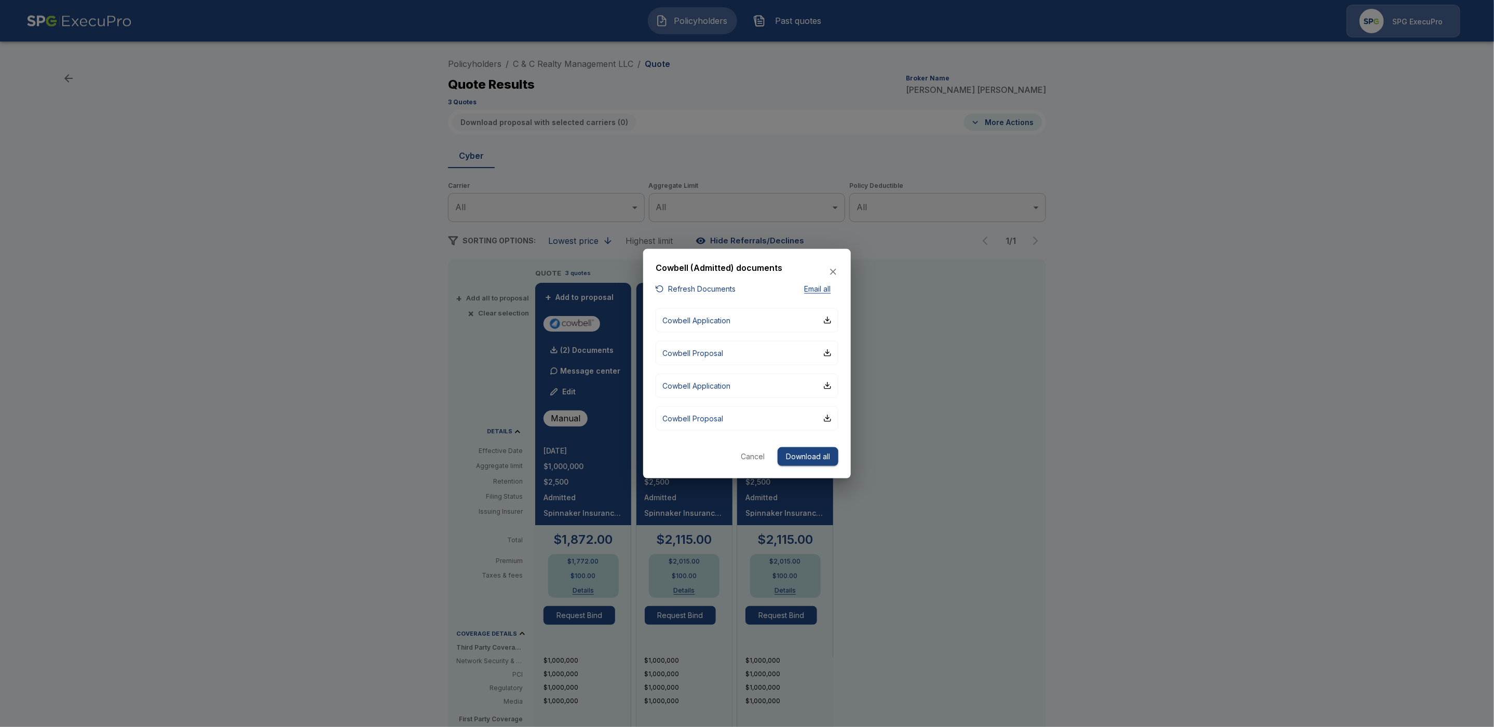
click at [1166, 350] on div at bounding box center [747, 363] width 1494 height 727
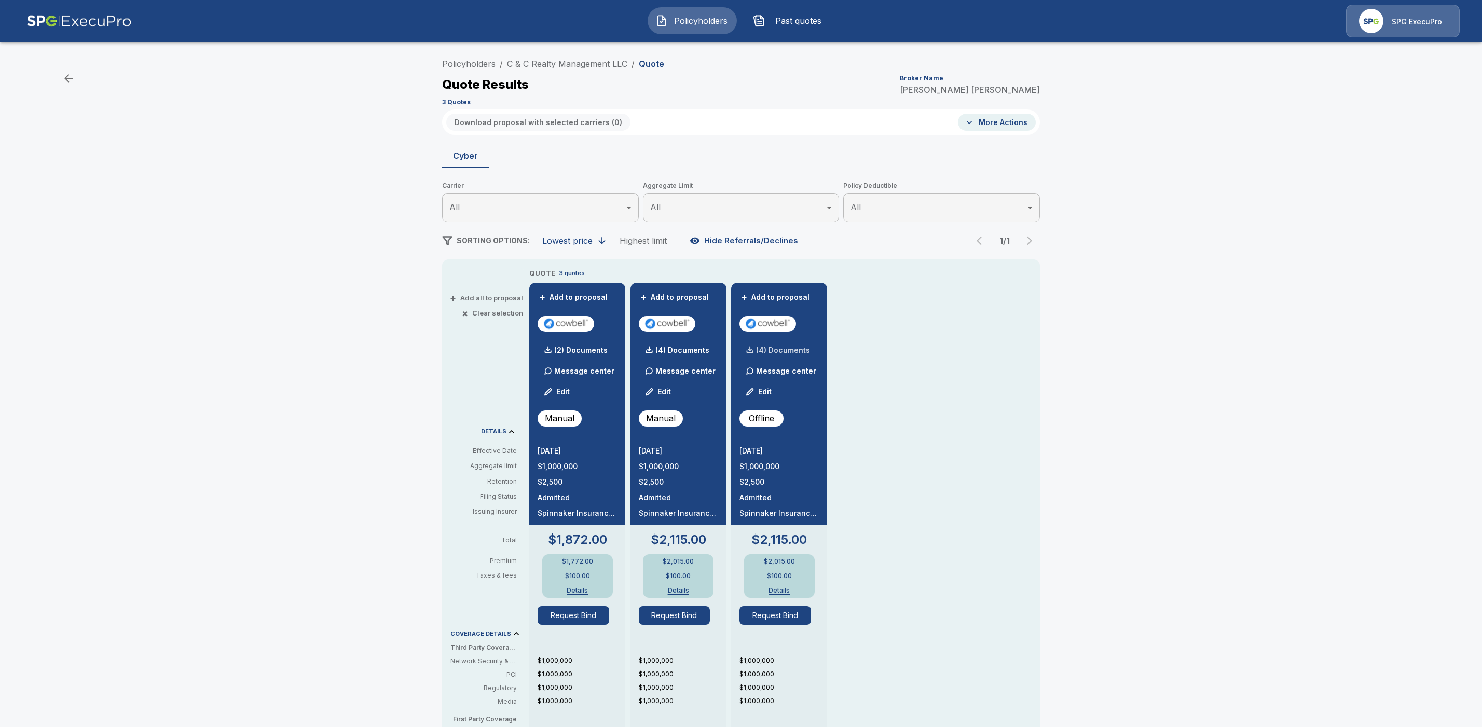
click at [789, 349] on p "(4) Documents" at bounding box center [783, 350] width 54 height 7
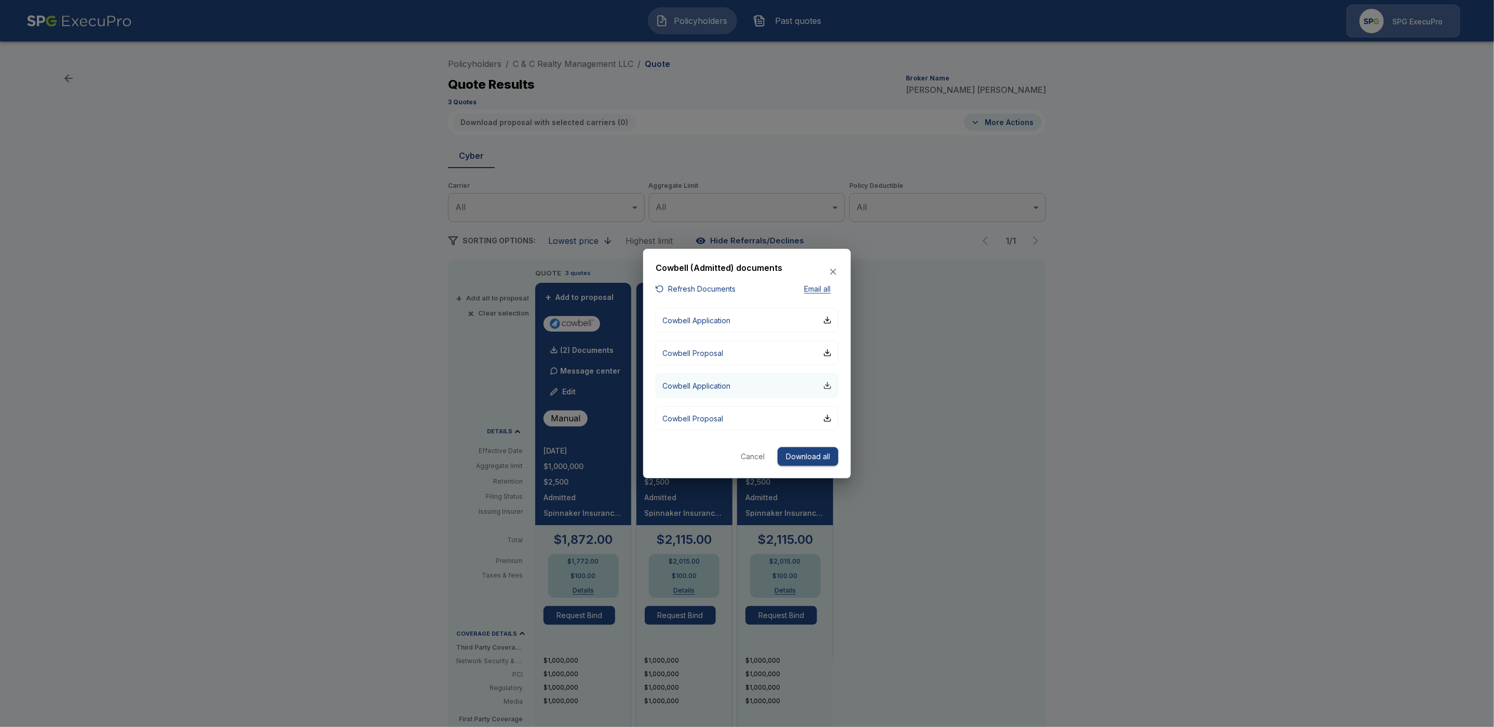
click at [827, 387] on div "button" at bounding box center [827, 386] width 8 height 8
click at [829, 420] on div "button" at bounding box center [827, 418] width 8 height 8
click at [828, 352] on div "button" at bounding box center [827, 353] width 8 height 8
click at [836, 275] on icon "button" at bounding box center [833, 272] width 10 height 10
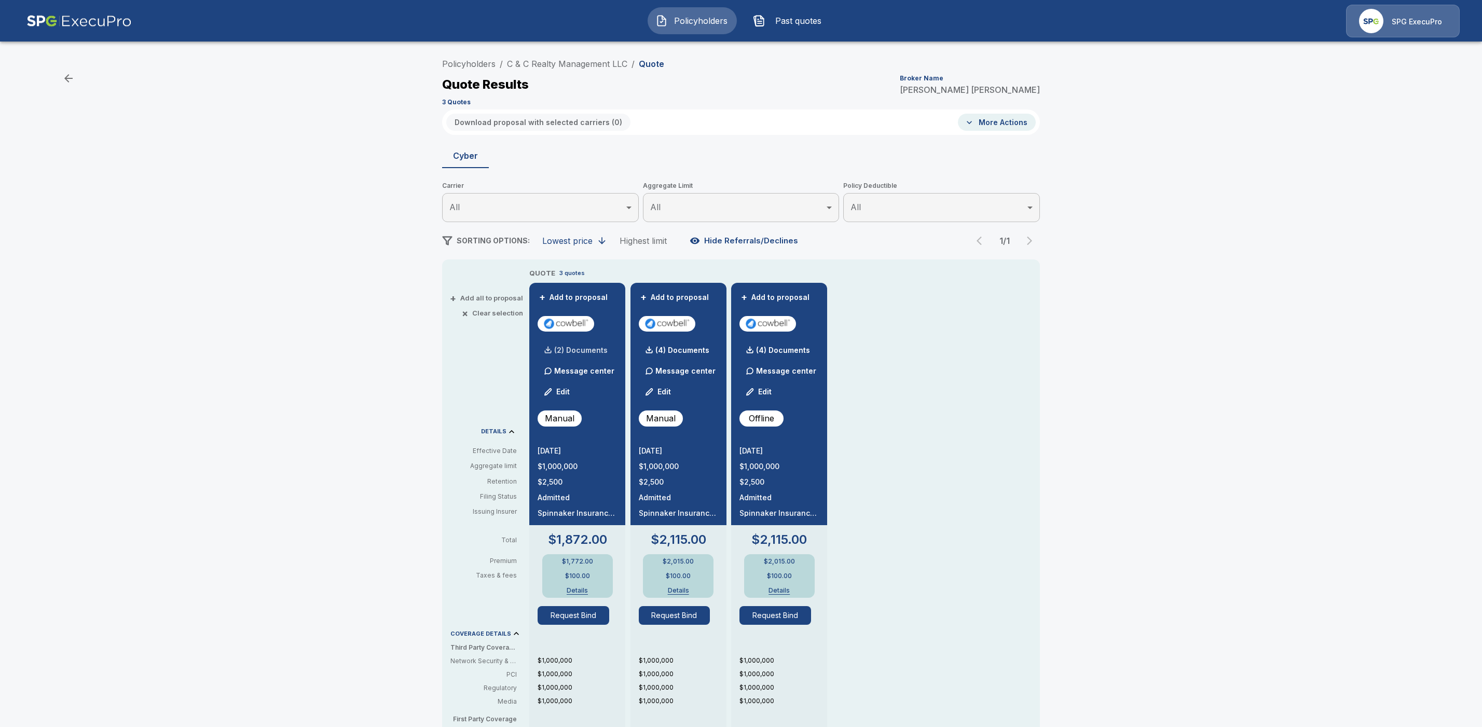
click at [596, 349] on p "(2) Documents" at bounding box center [580, 350] width 53 height 7
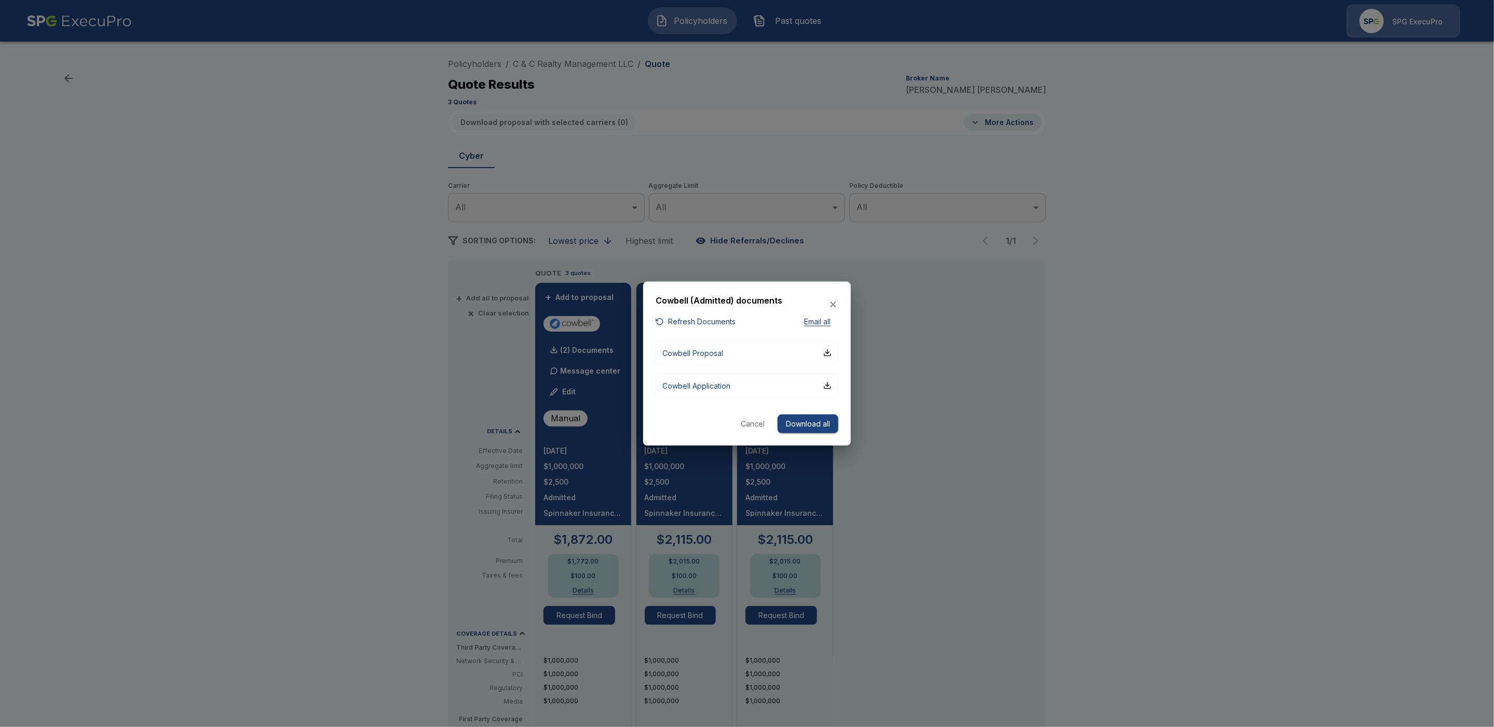
click at [1207, 395] on div at bounding box center [747, 363] width 1494 height 727
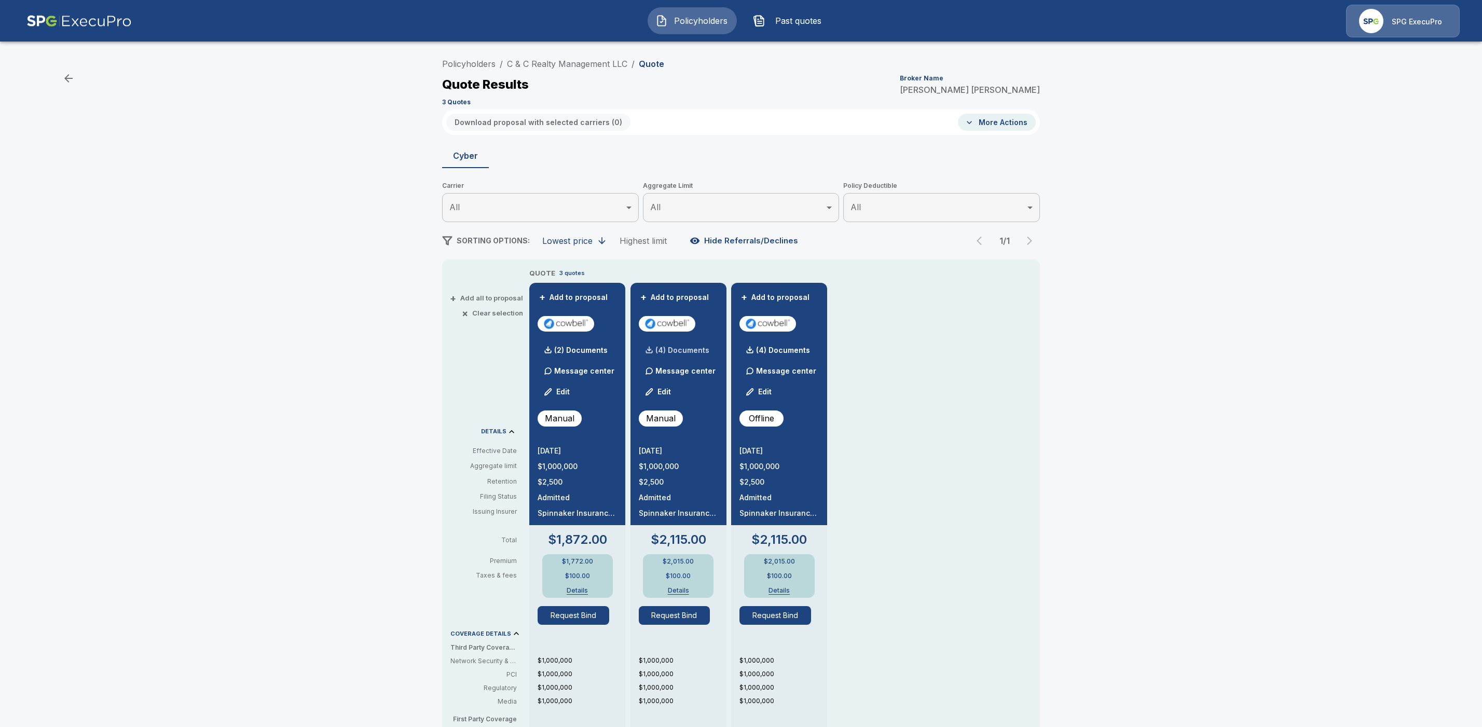
click at [689, 350] on p "(4) Documents" at bounding box center [683, 350] width 54 height 7
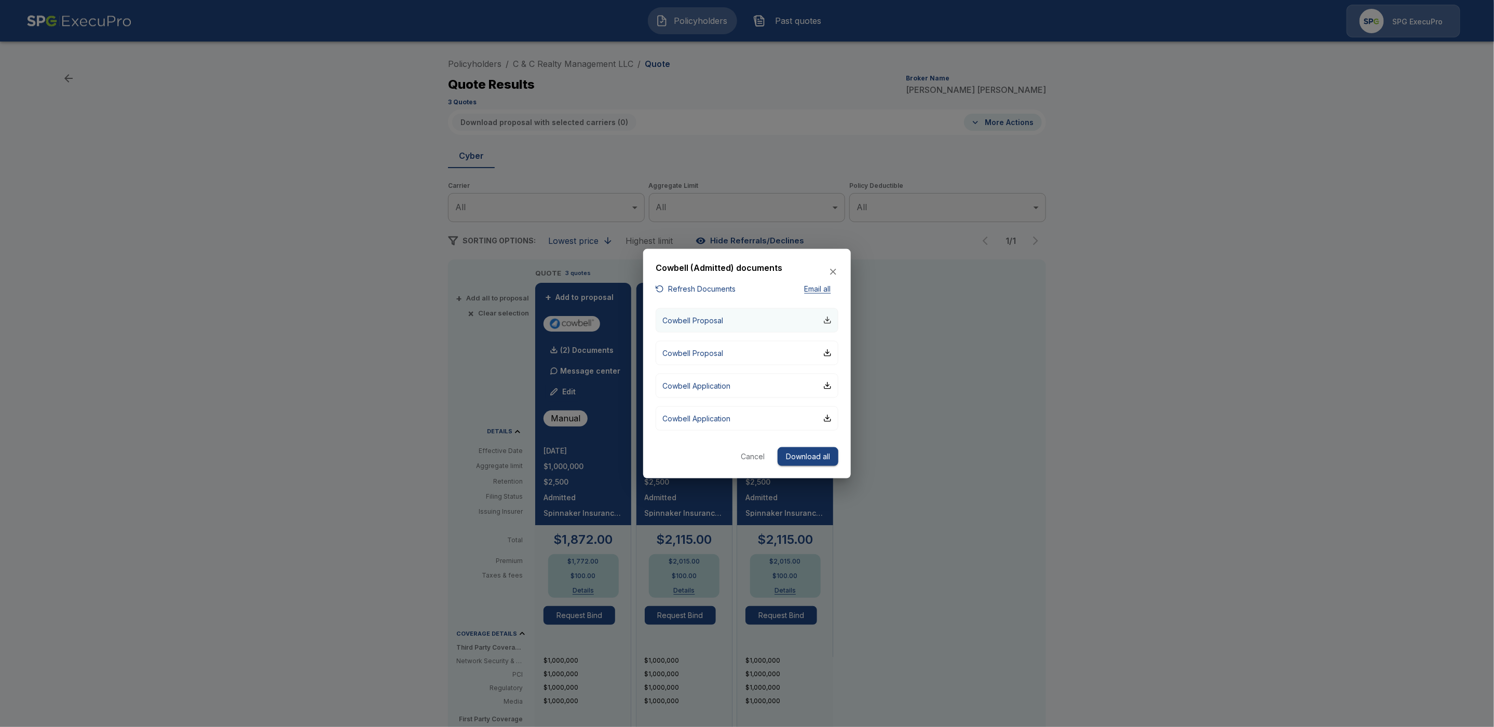
click at [828, 317] on div "button" at bounding box center [827, 320] width 8 height 8
click at [829, 320] on div "button" at bounding box center [827, 320] width 8 height 8
click at [829, 353] on div "button" at bounding box center [827, 353] width 8 height 8
click at [760, 455] on button "Cancel" at bounding box center [752, 456] width 33 height 19
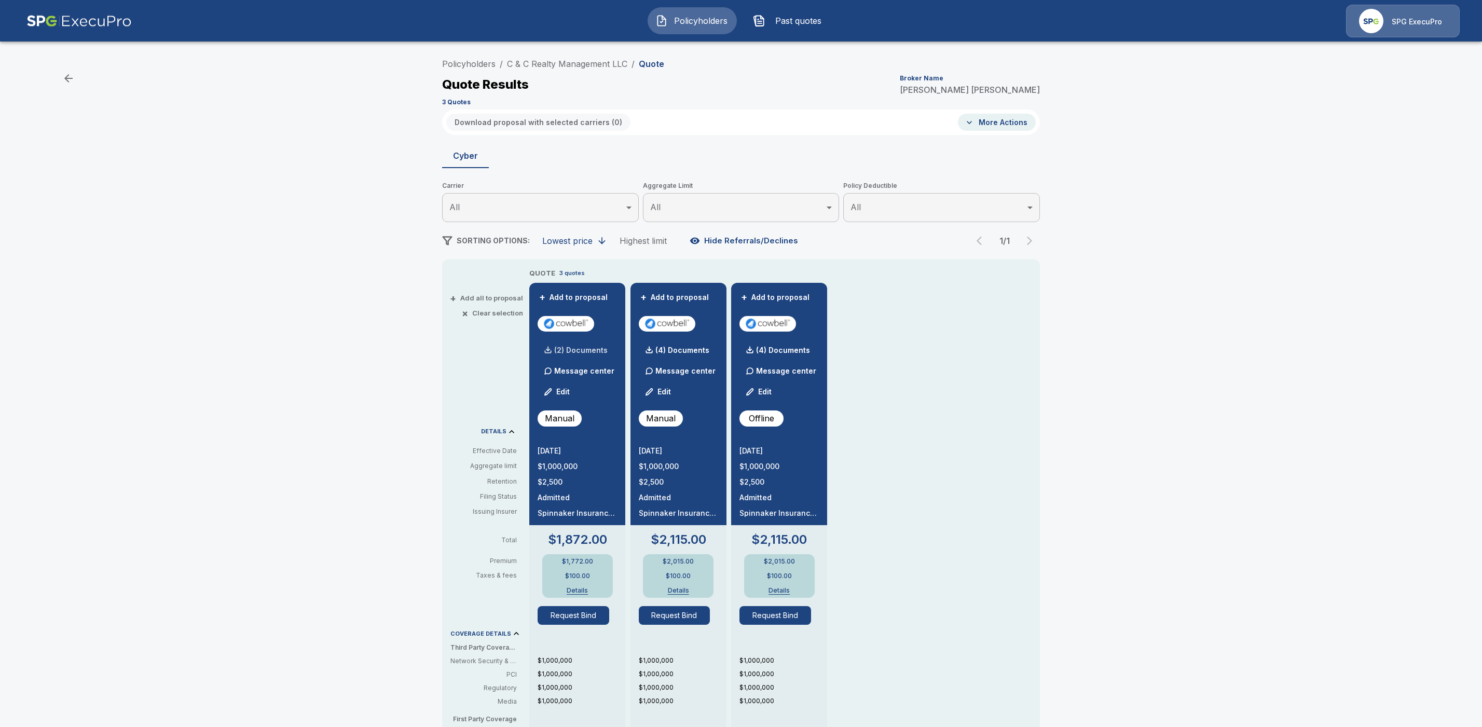
click at [582, 351] on p "(2) Documents" at bounding box center [580, 350] width 53 height 7
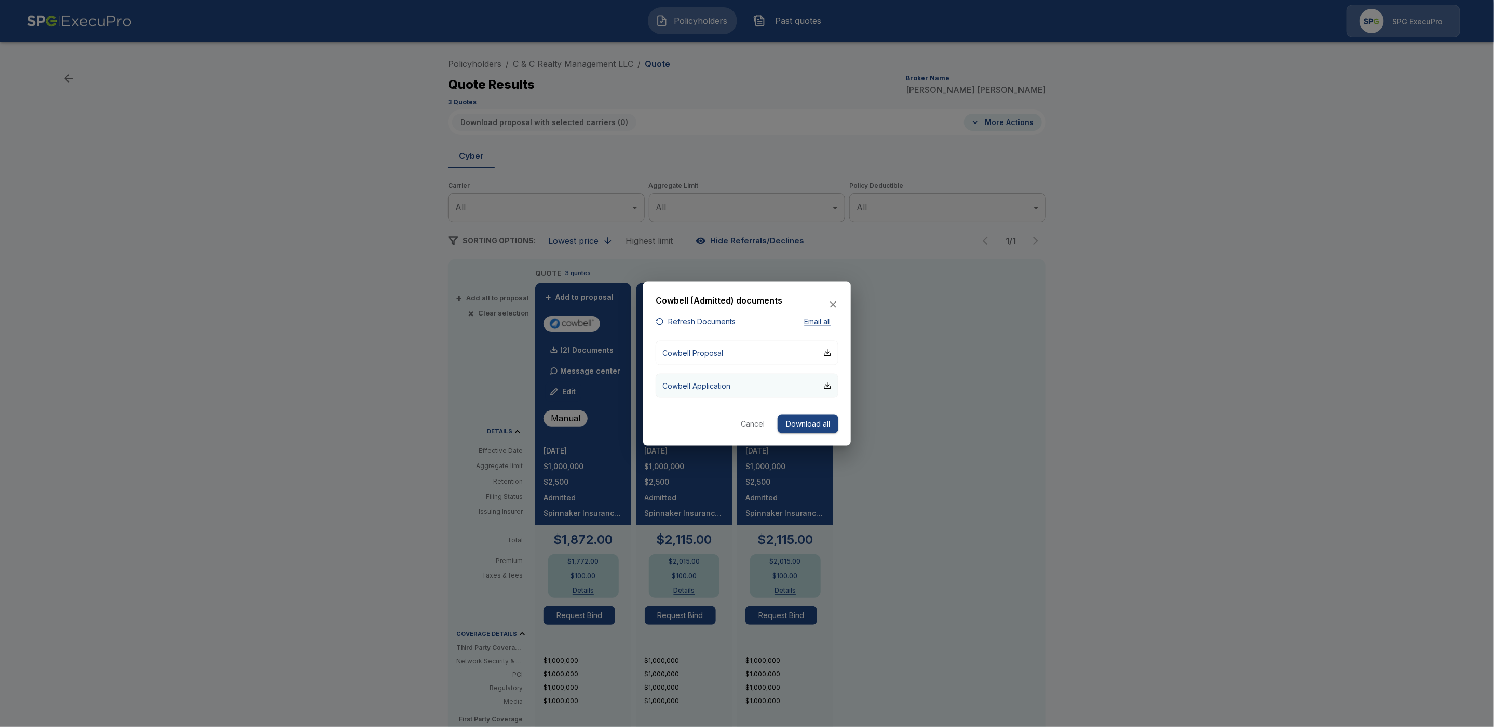
click at [829, 380] on button "Cowbell Application" at bounding box center [747, 385] width 183 height 24
click at [827, 354] on div "button" at bounding box center [827, 353] width 8 height 8
